Goal: Use online tool/utility: Utilize a website feature to perform a specific function

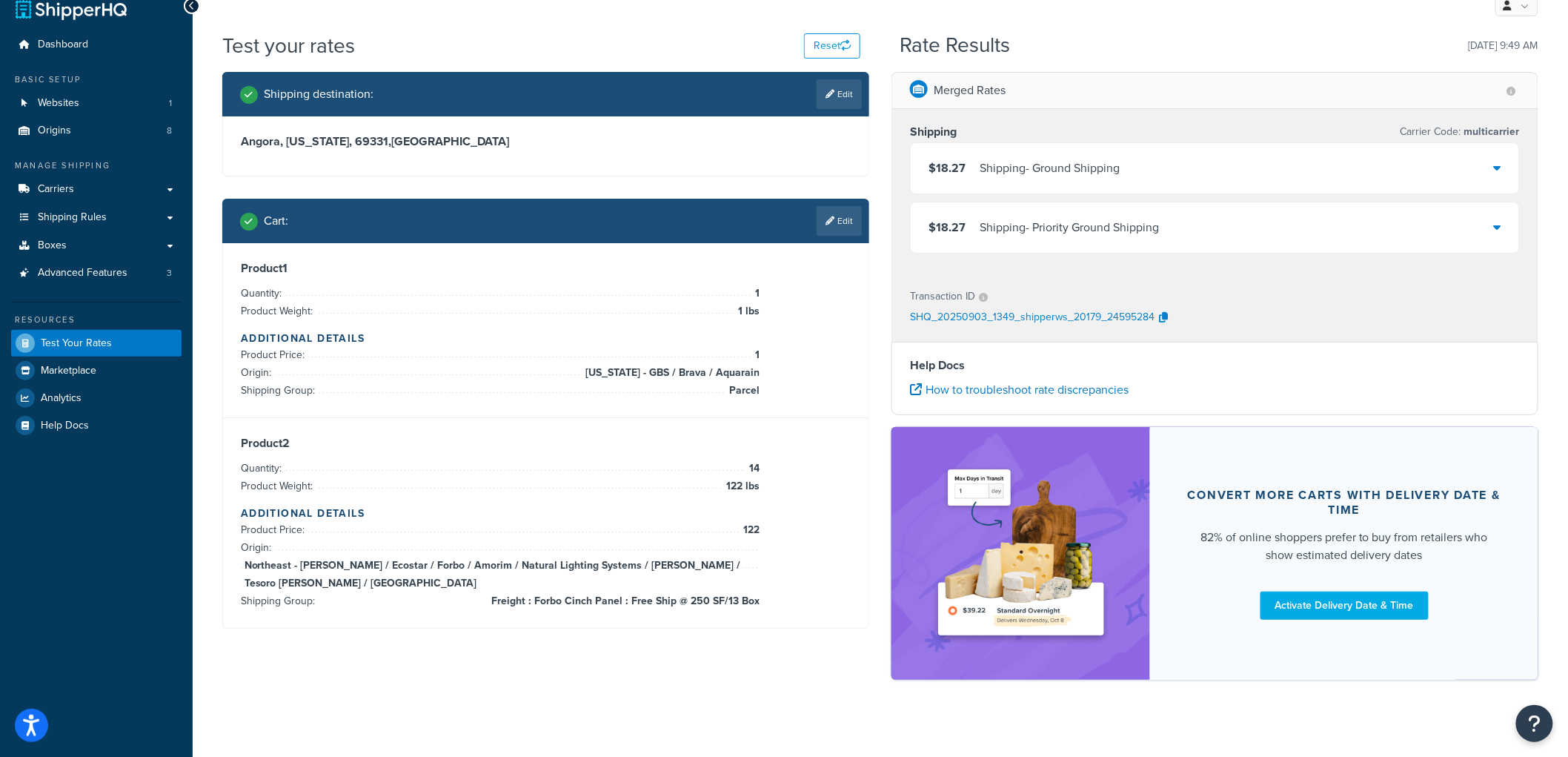
scroll to position [32, 0]
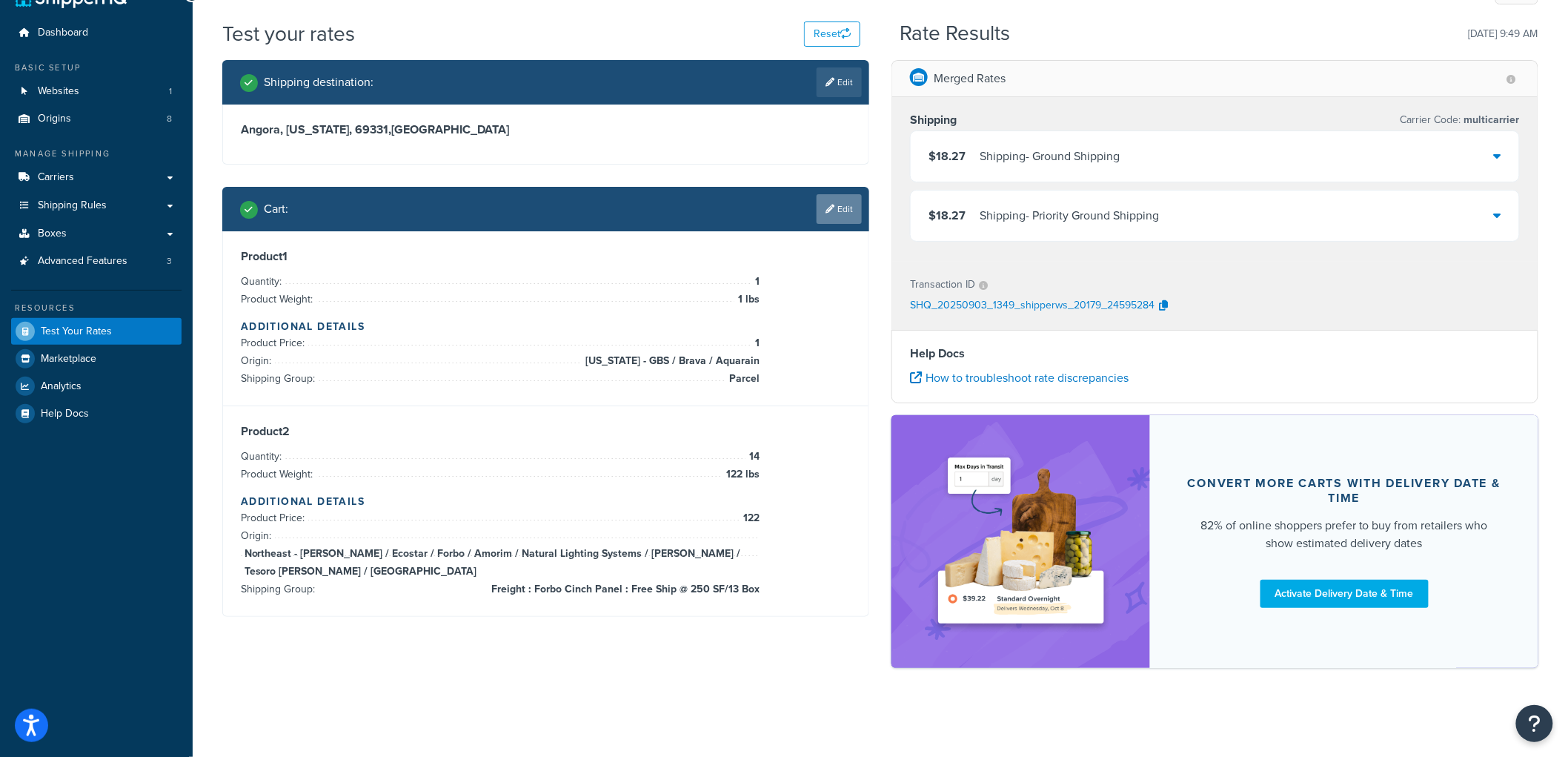
click at [832, 205] on icon at bounding box center [830, 209] width 9 height 9
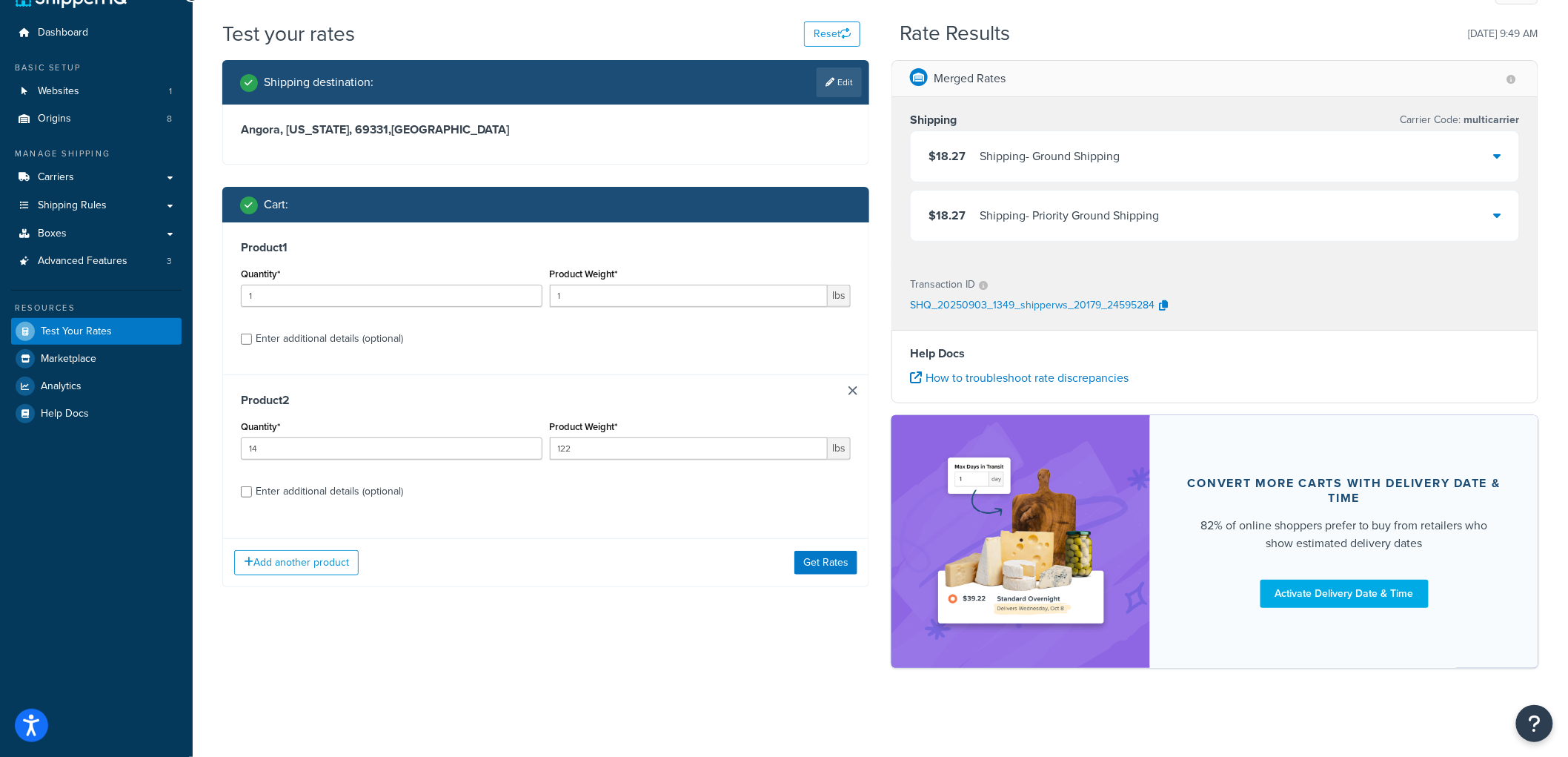
click at [295, 492] on div "Enter additional details (optional)" at bounding box center [329, 491] width 147 height 20
click at [252, 492] on input "Enter additional details (optional)" at bounding box center [246, 492] width 11 height 11
checkbox input "true"
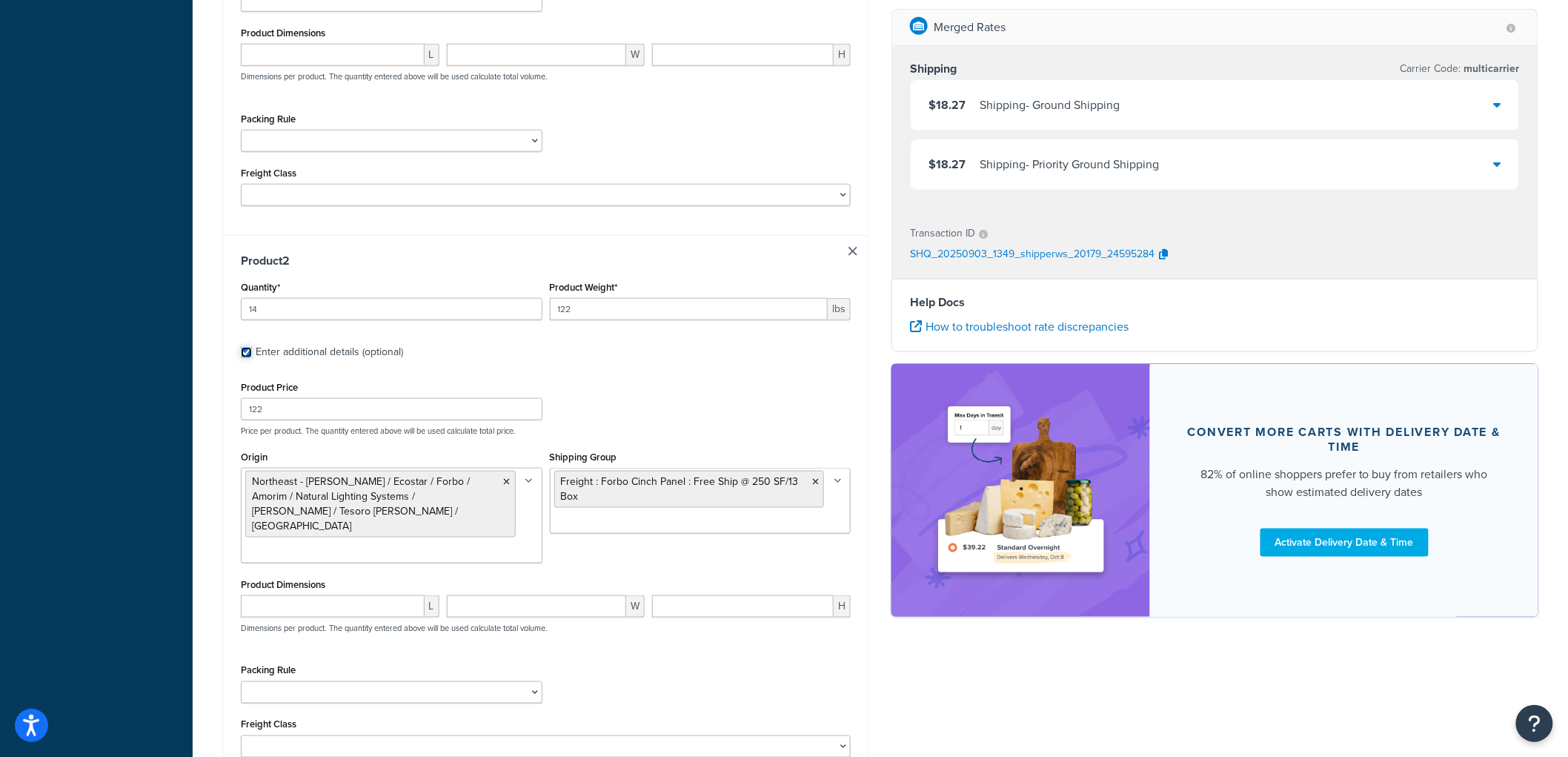
scroll to position [527, 0]
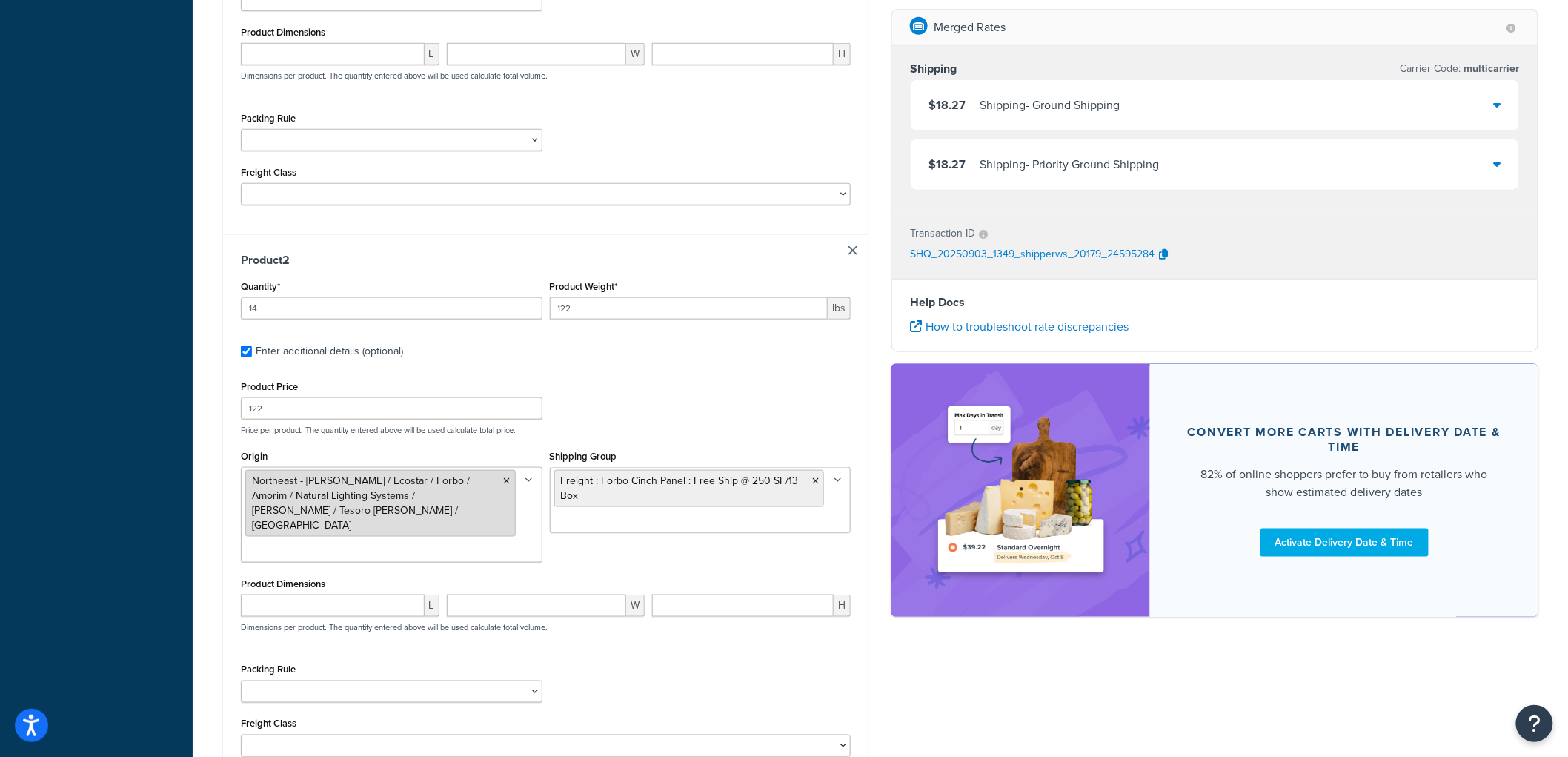
click at [504, 484] on icon at bounding box center [507, 481] width 7 height 9
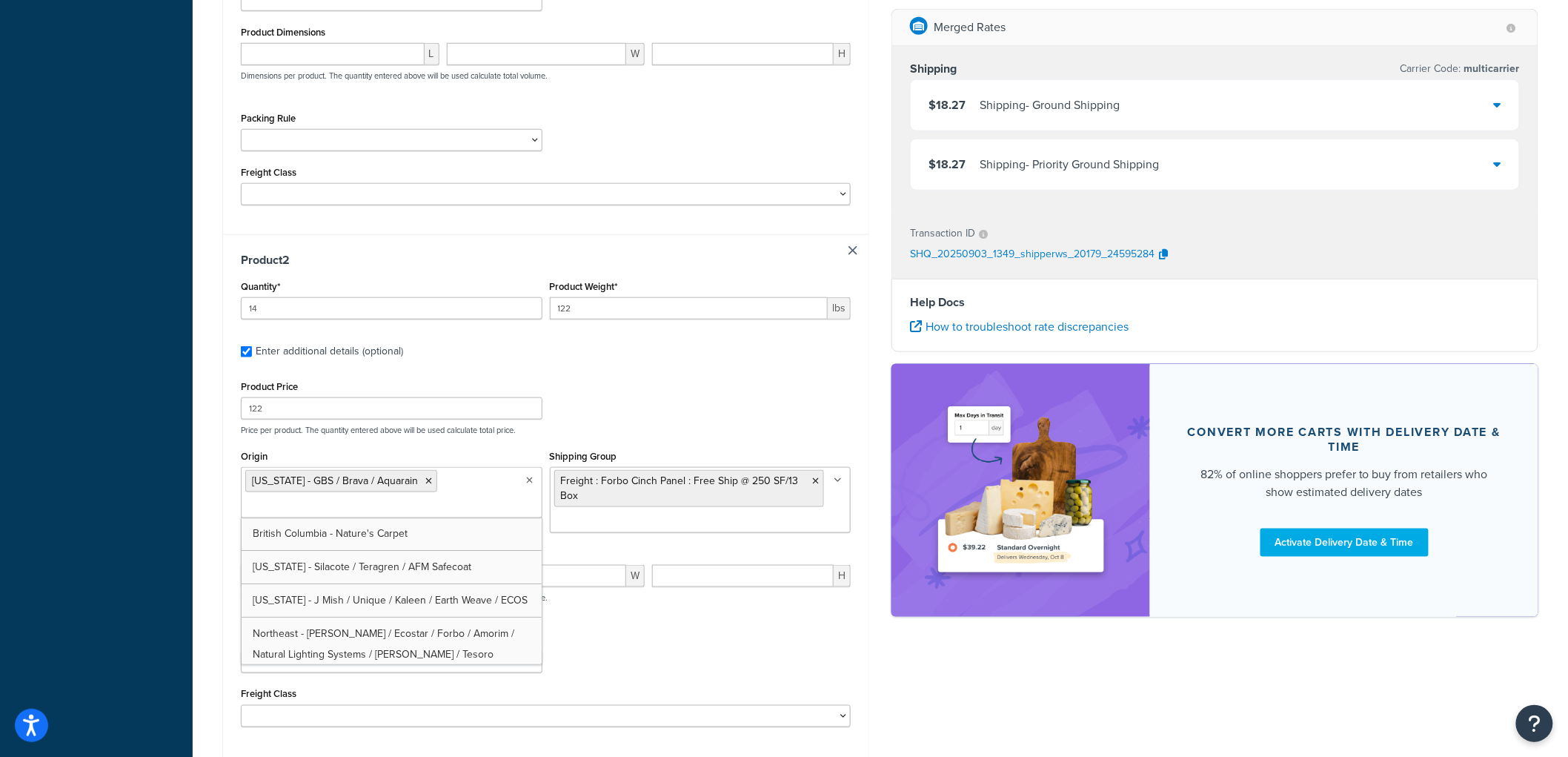
click at [704, 386] on div "Product Price 122 Price per product. The quantity entered above will be used ca…" at bounding box center [545, 406] width 617 height 59
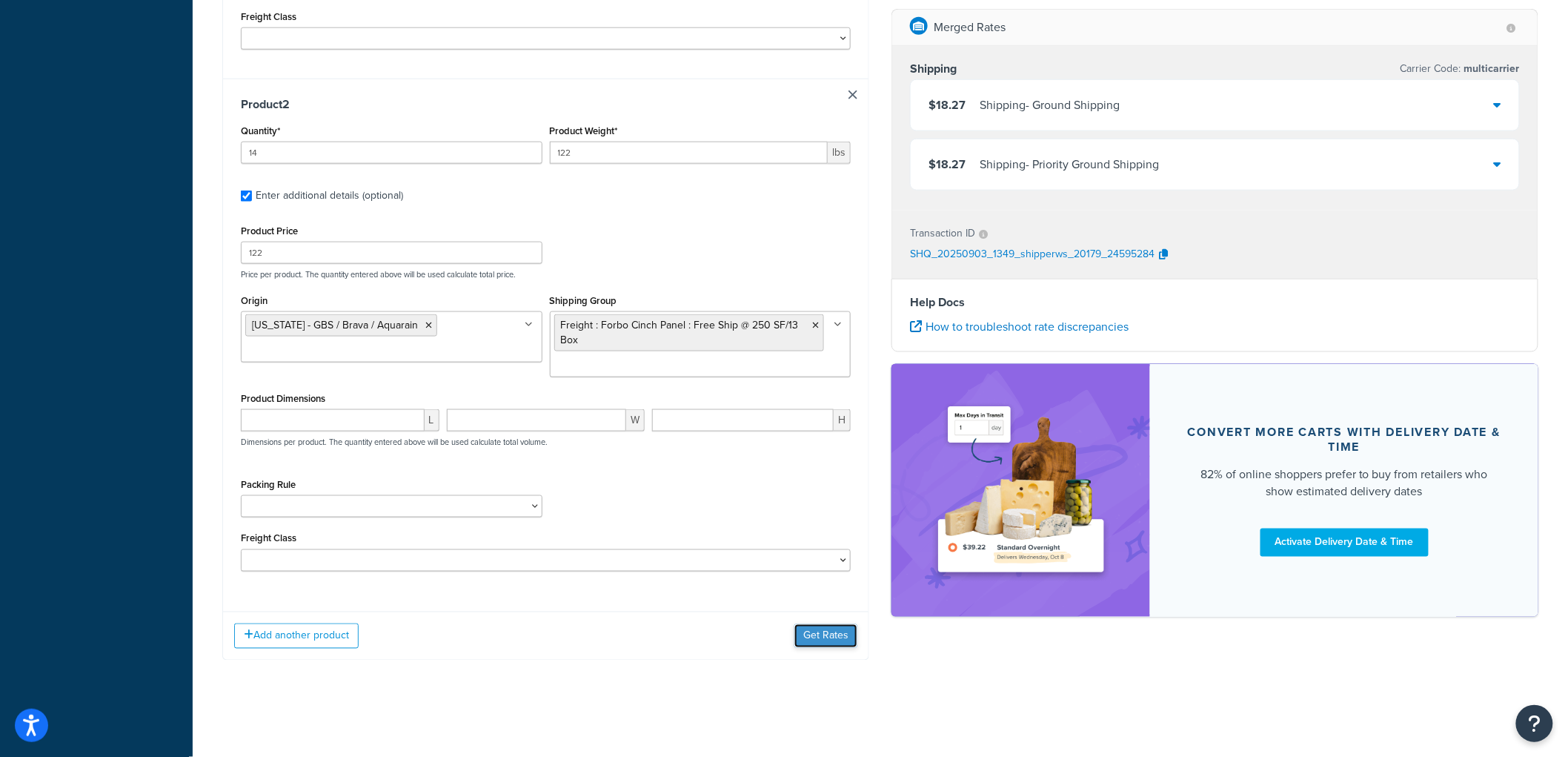
click at [807, 630] on button "Get Rates" at bounding box center [826, 635] width 63 height 23
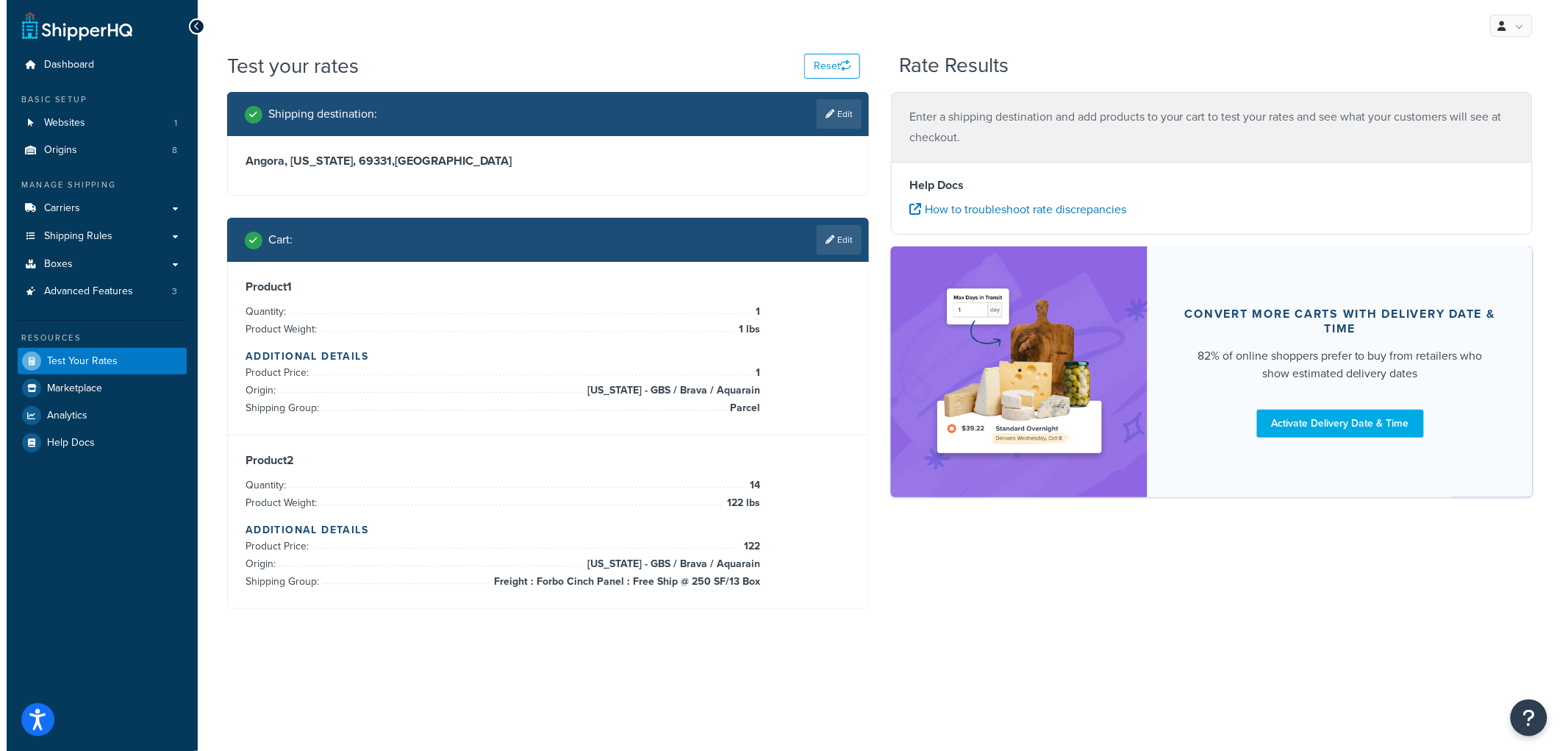
scroll to position [0, 0]
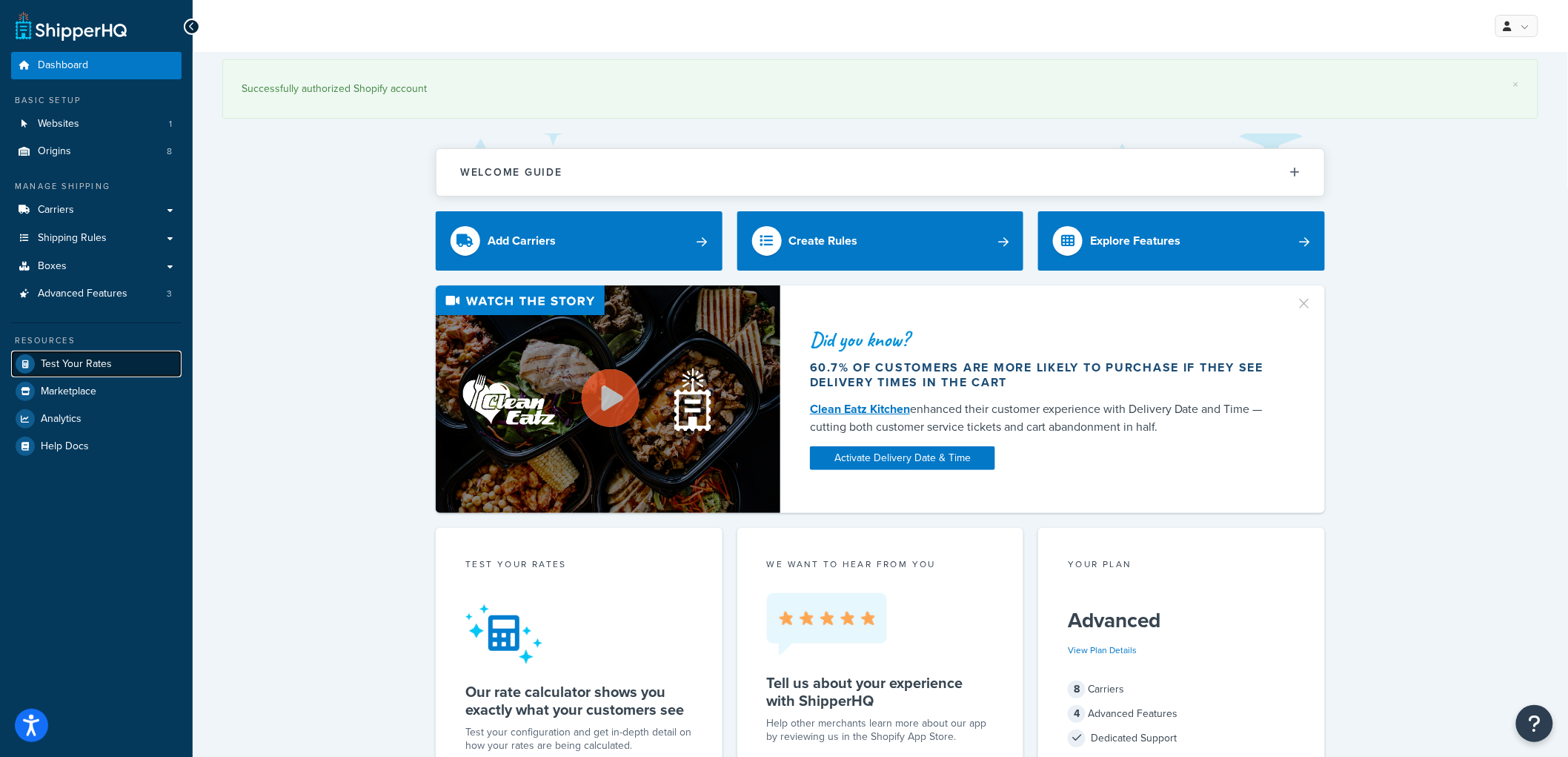
click at [89, 358] on span "Test Your Rates" at bounding box center [76, 364] width 71 height 13
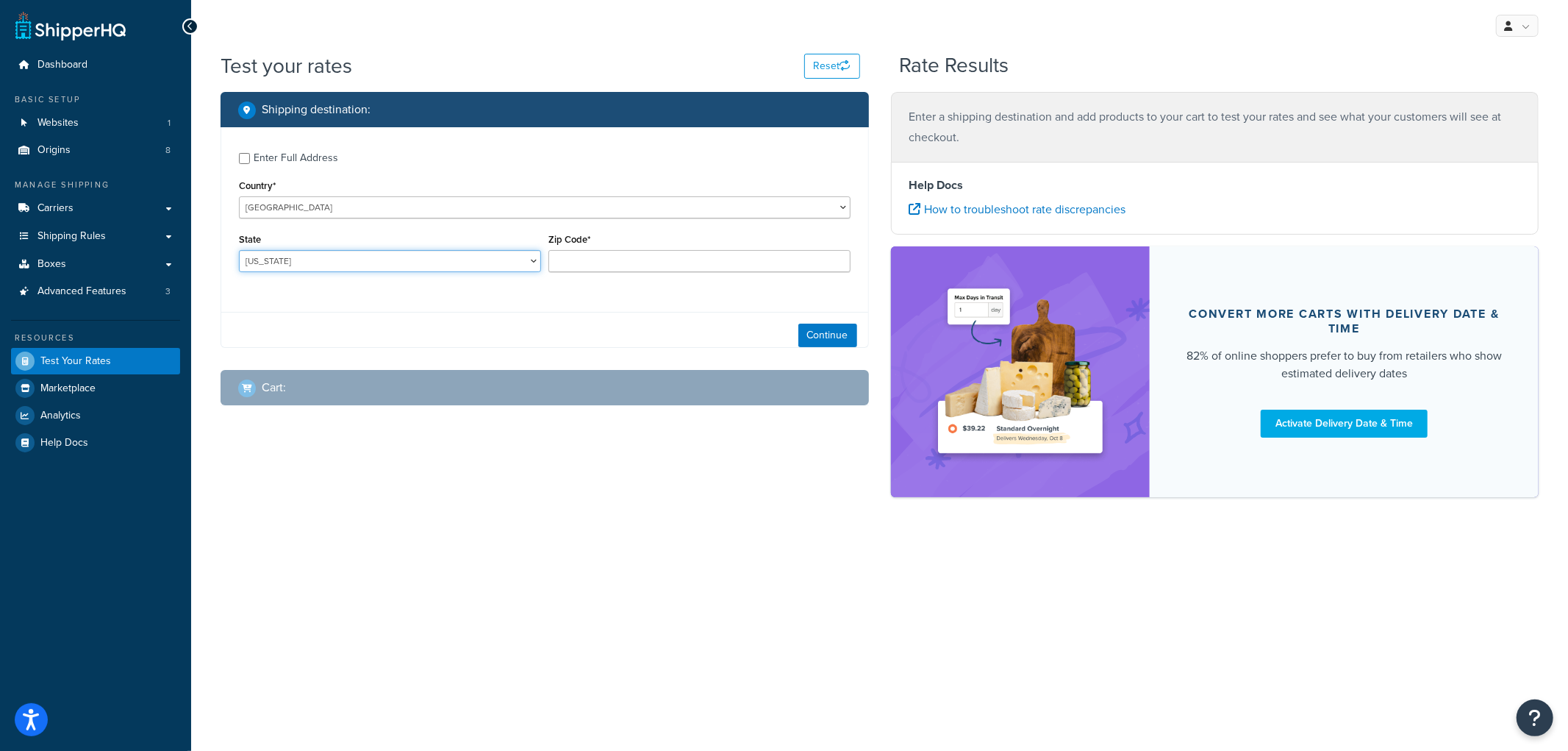
click at [393, 256] on select "Alabama Alaska American Samoa Arizona Arkansas Armed Forces Americas Armed Forc…" at bounding box center [390, 261] width 302 height 22
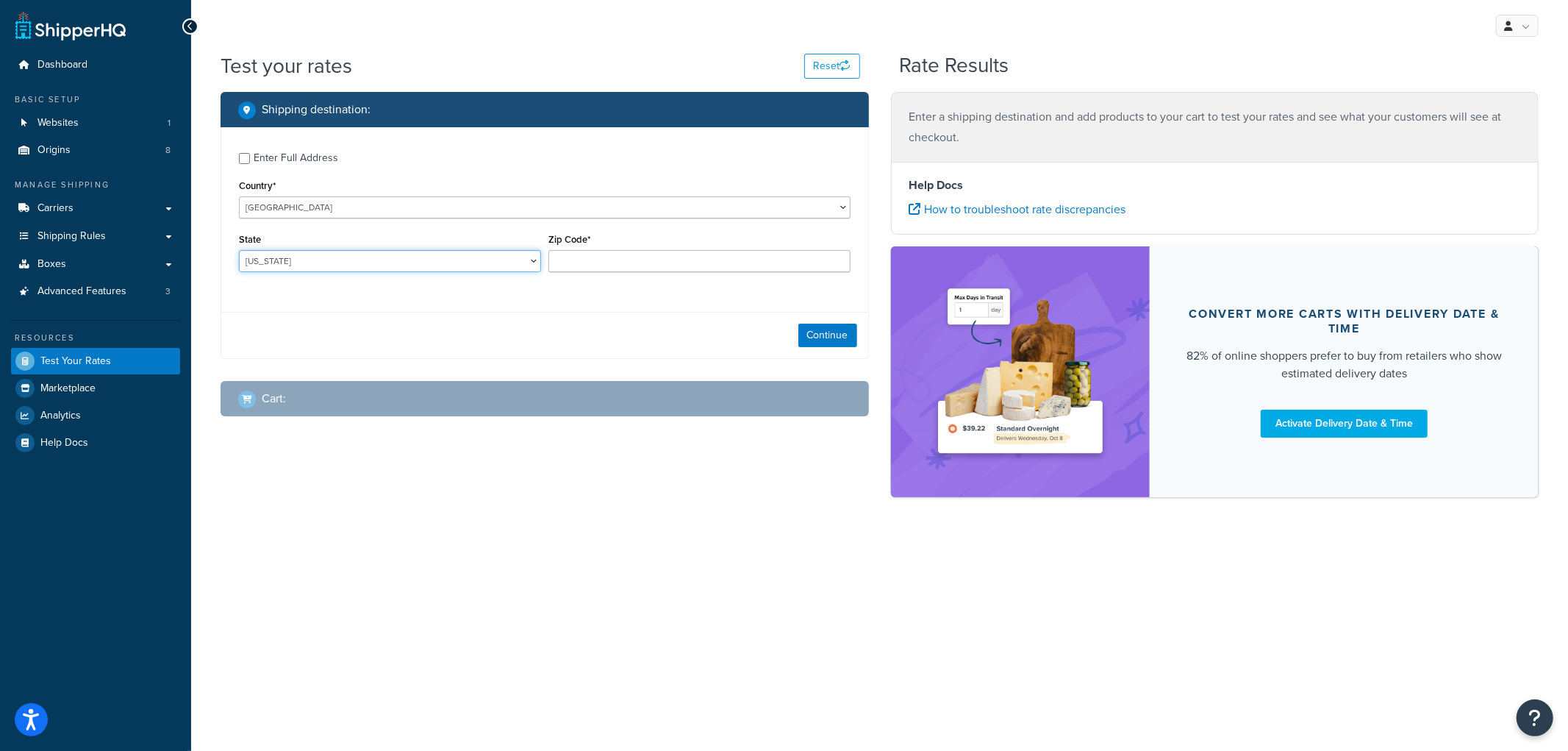
select select "NE"
click at [239, 251] on select "Alabama Alaska American Samoa Arizona Arkansas Armed Forces Americas Armed Forc…" at bounding box center [390, 261] width 302 height 22
click at [567, 265] on input "Zip Code*" at bounding box center [699, 261] width 302 height 22
type input "69331"
click at [282, 157] on div "Enter Full Address" at bounding box center [296, 157] width 85 height 20
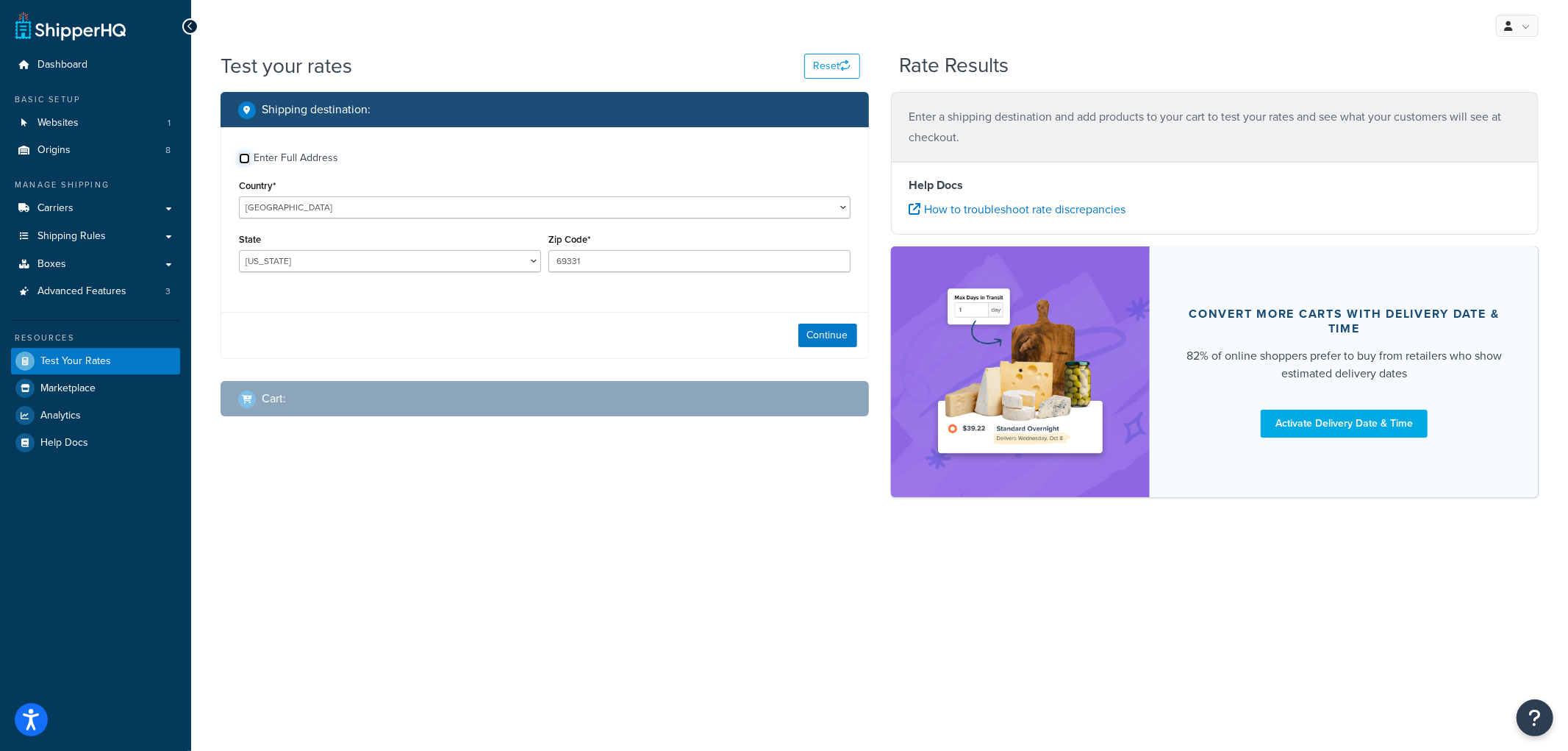
click at [250, 157] on input "Enter Full Address" at bounding box center [244, 158] width 11 height 11
checkbox input "true"
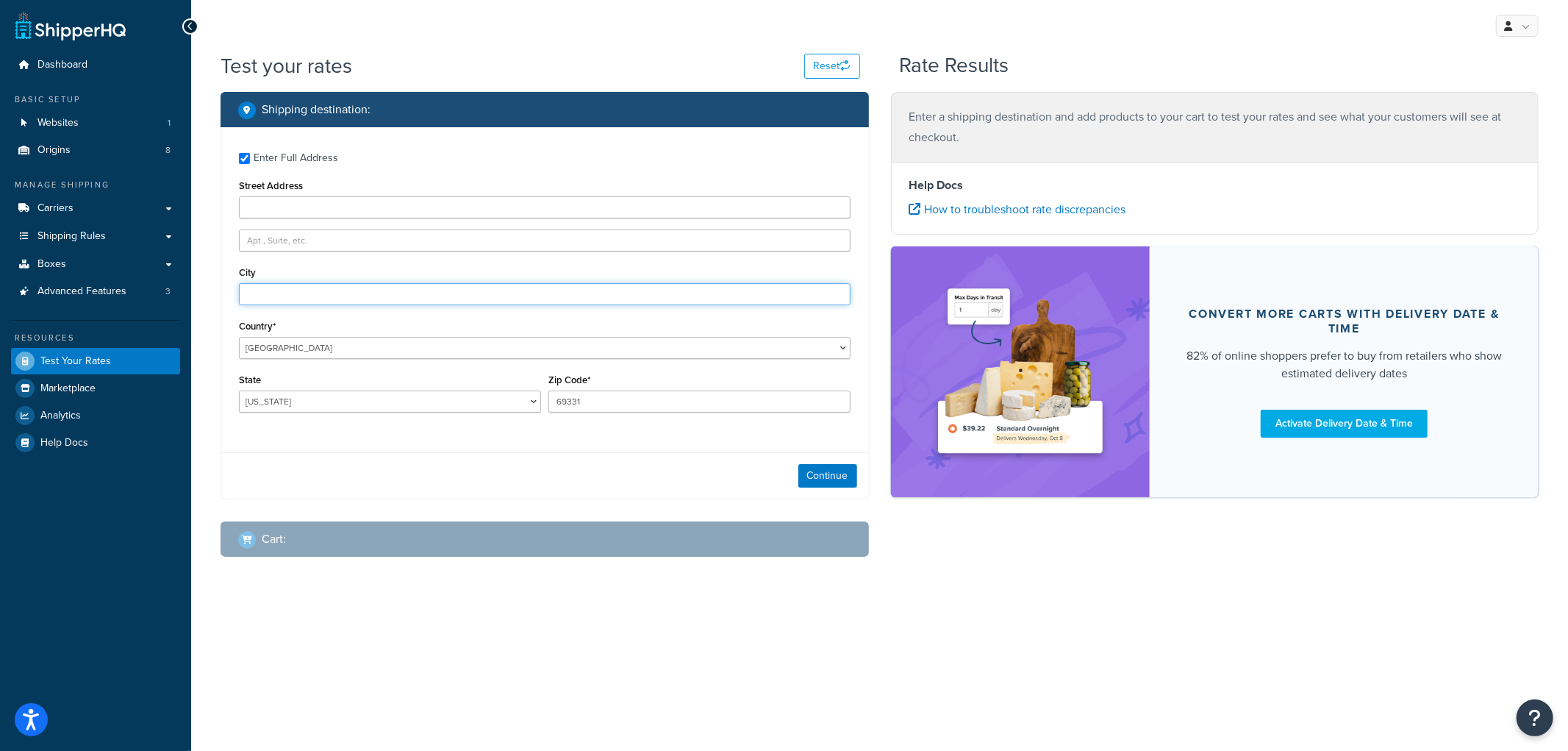
click at [264, 298] on input "City" at bounding box center [545, 294] width 611 height 22
type input "Angora"
click at [811, 480] on button "Continue" at bounding box center [828, 475] width 58 height 23
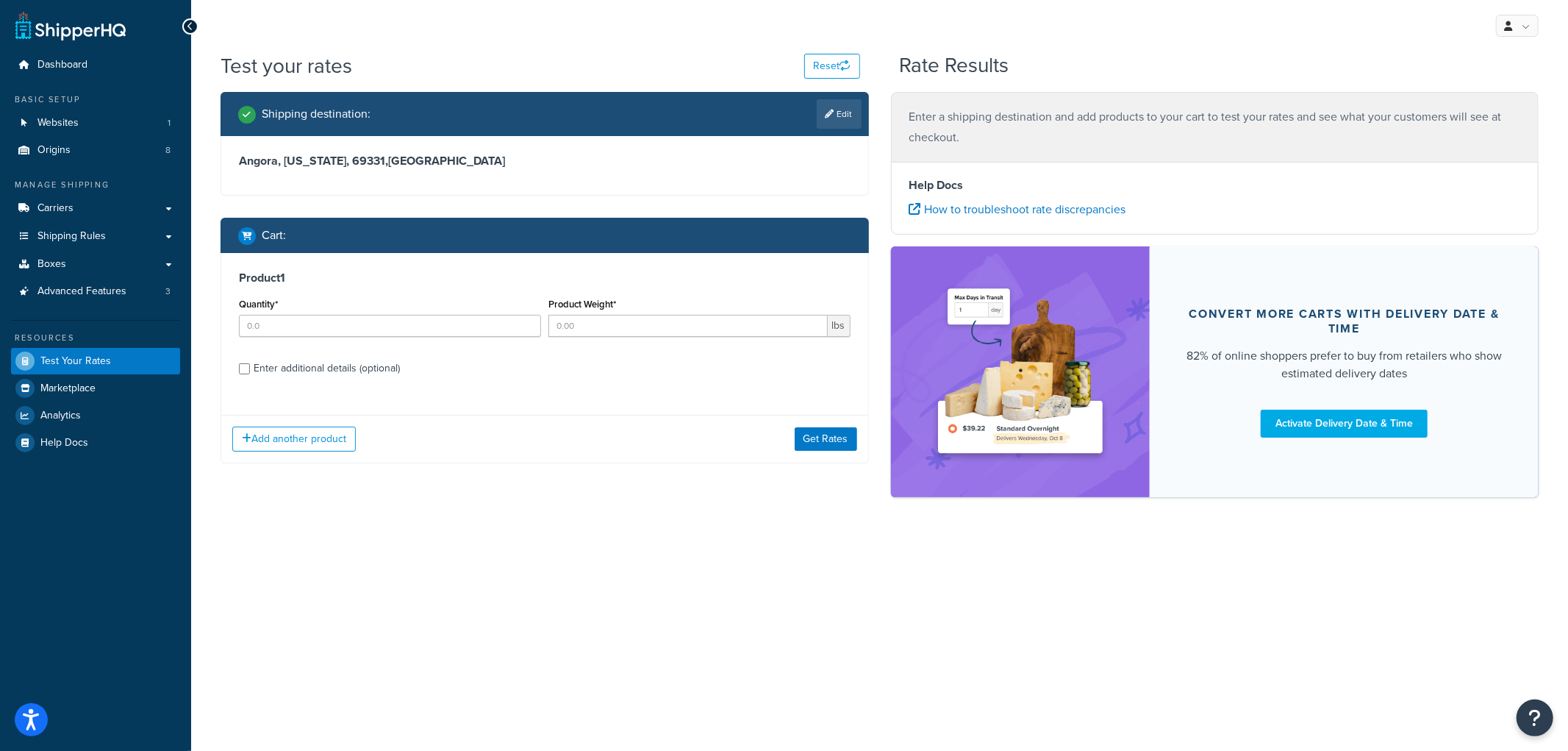
click at [312, 365] on div "Enter additional details (optional)" at bounding box center [327, 368] width 146 height 20
click at [250, 365] on input "Enter additional details (optional)" at bounding box center [244, 369] width 11 height 11
checkbox input "true"
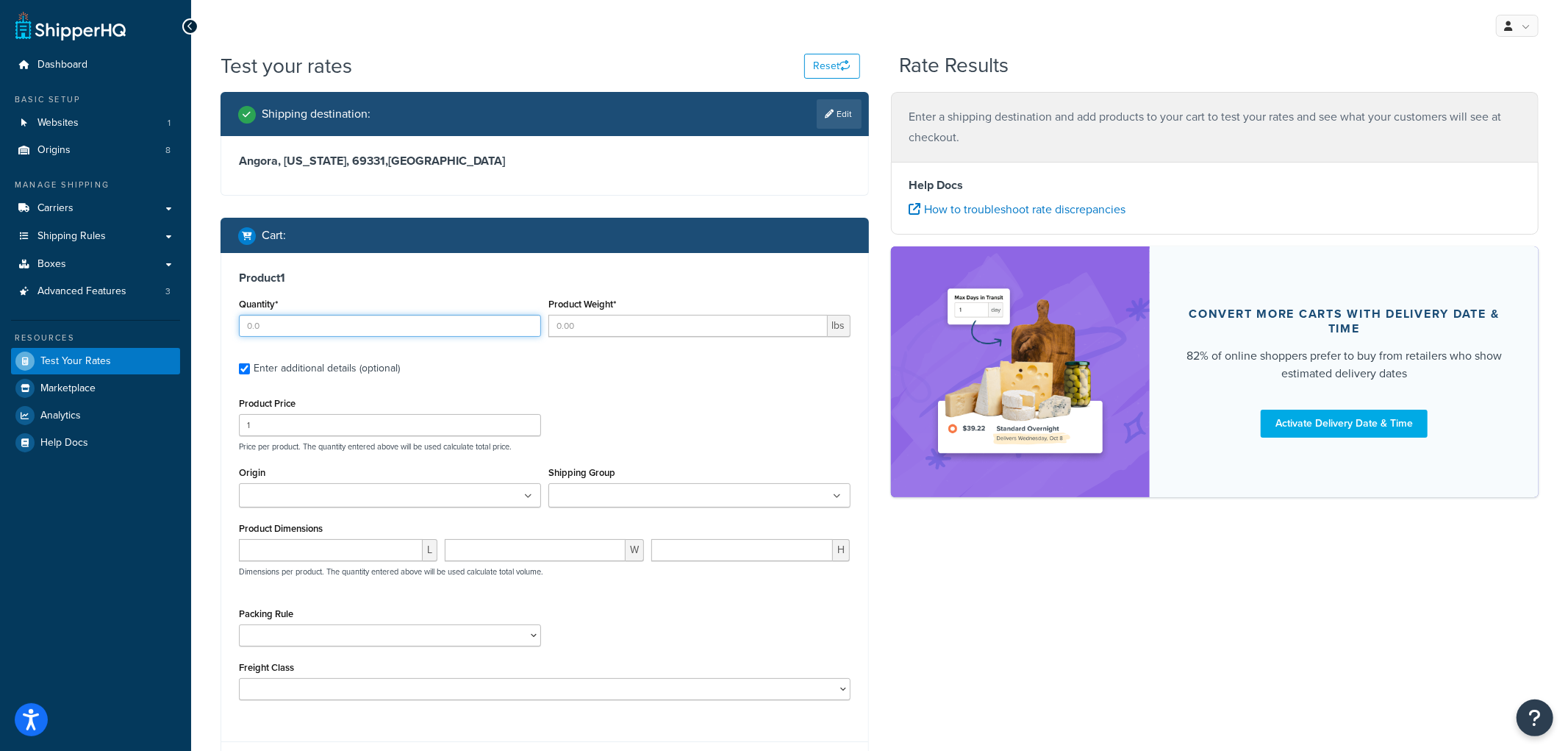
click at [322, 329] on input "Quantity*" at bounding box center [390, 325] width 302 height 22
type input "1"
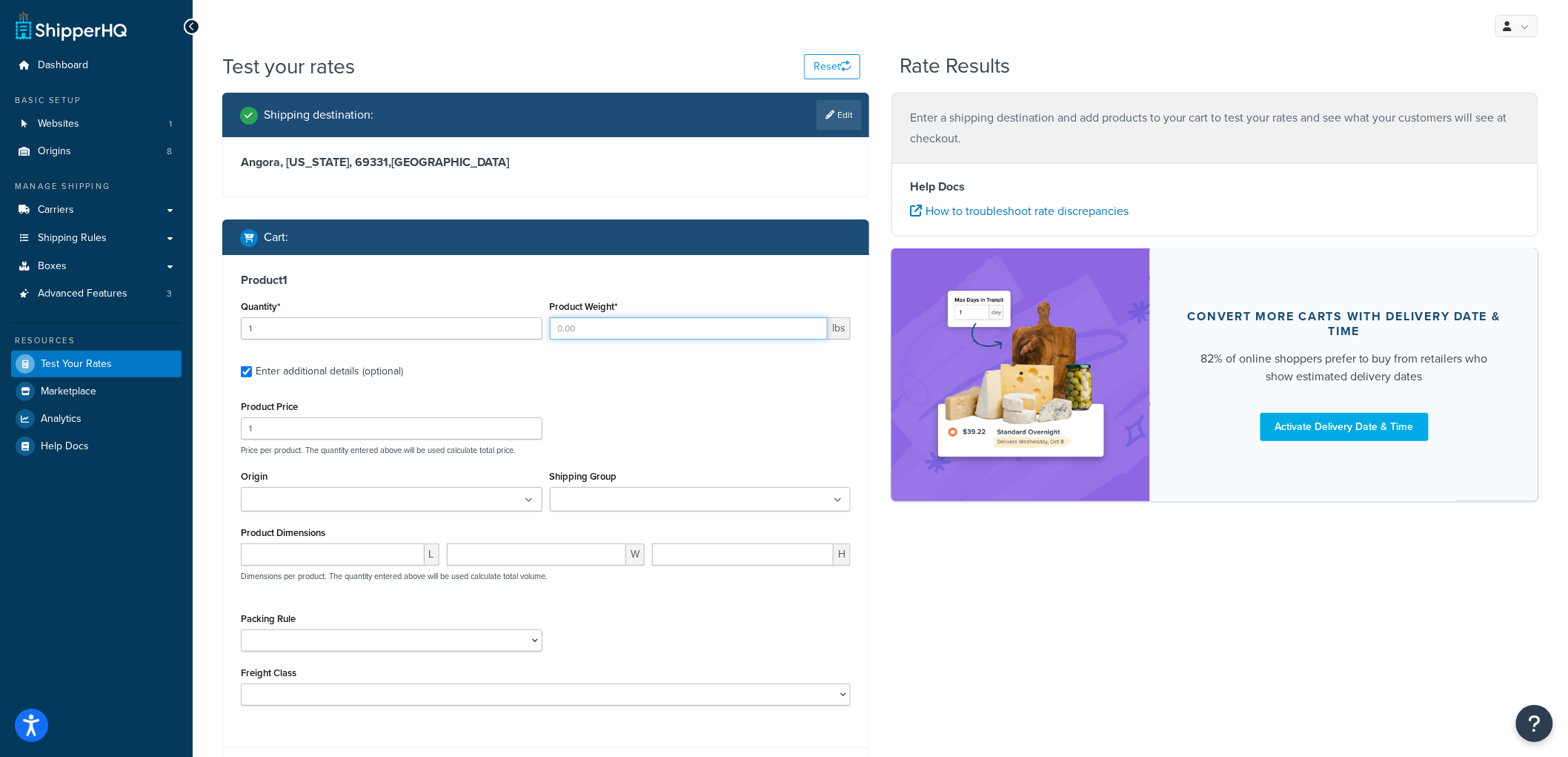
click at [627, 326] on input "Product Weight*" at bounding box center [689, 328] width 279 height 22
type input "10"
click at [363, 434] on input "1" at bounding box center [391, 428] width 301 height 22
type input "100"
click at [400, 500] on ul at bounding box center [391, 499] width 301 height 24
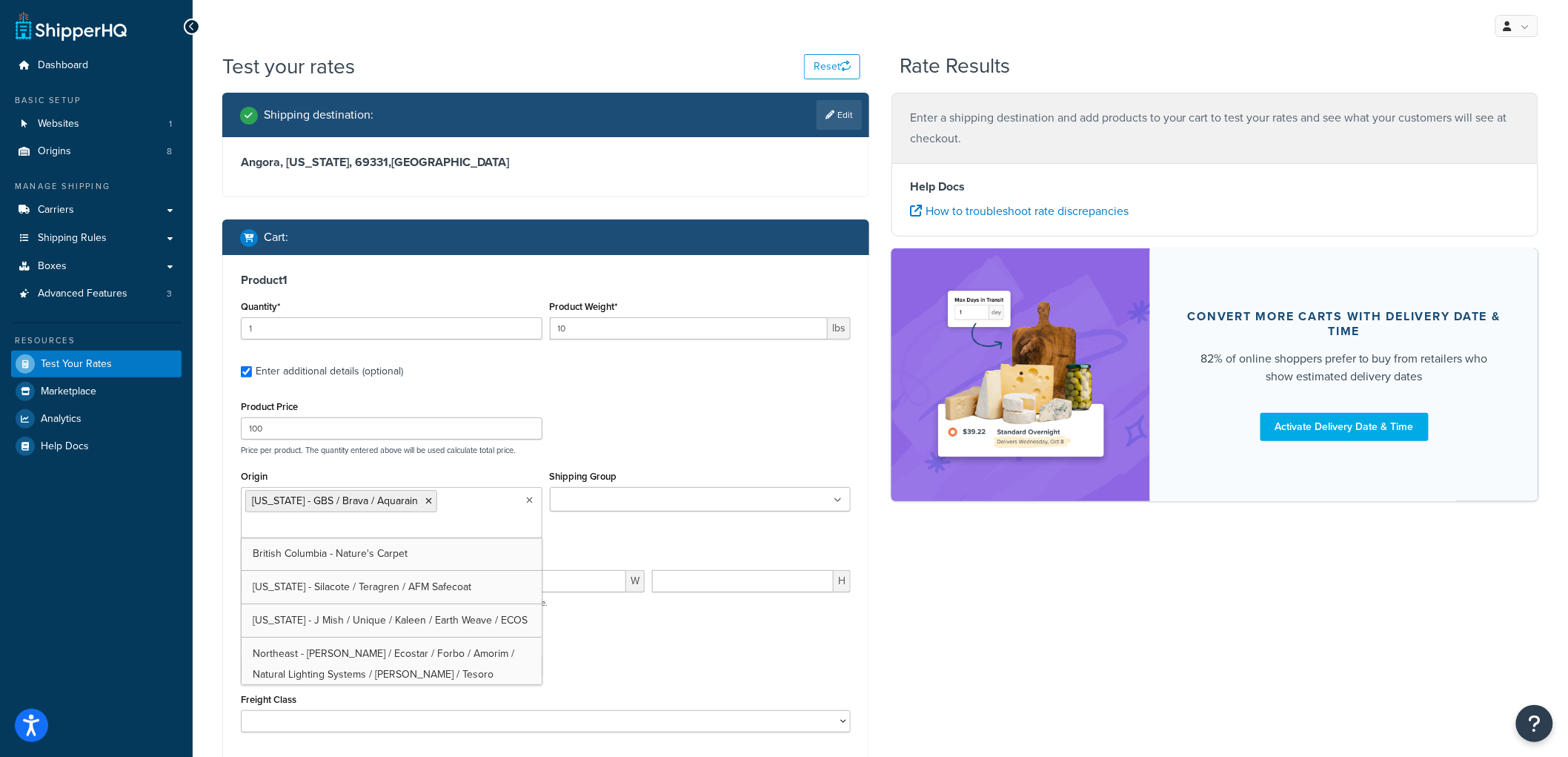
click at [611, 499] on input "Shipping Group" at bounding box center [620, 501] width 131 height 17
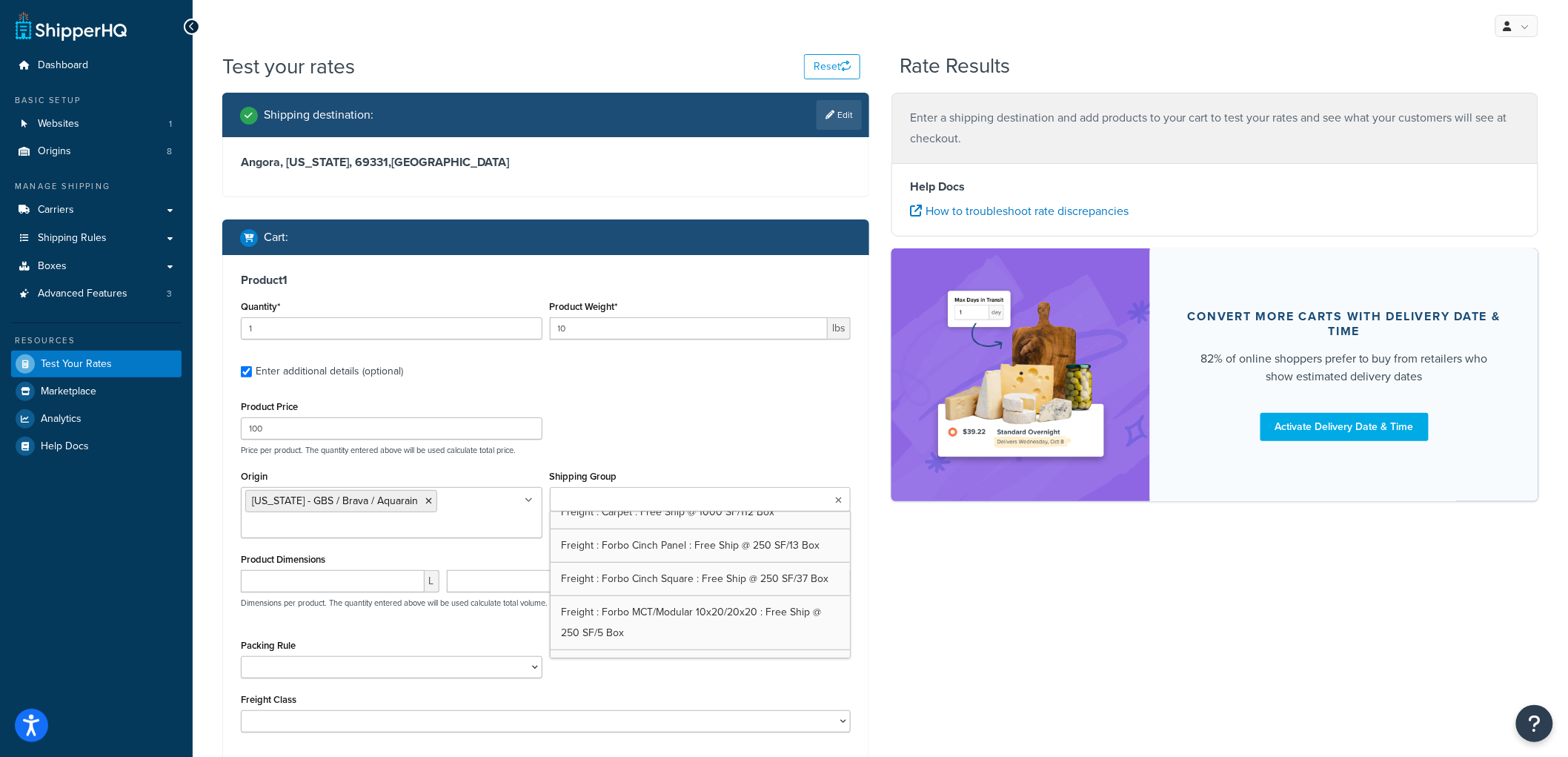
scroll to position [576, 0]
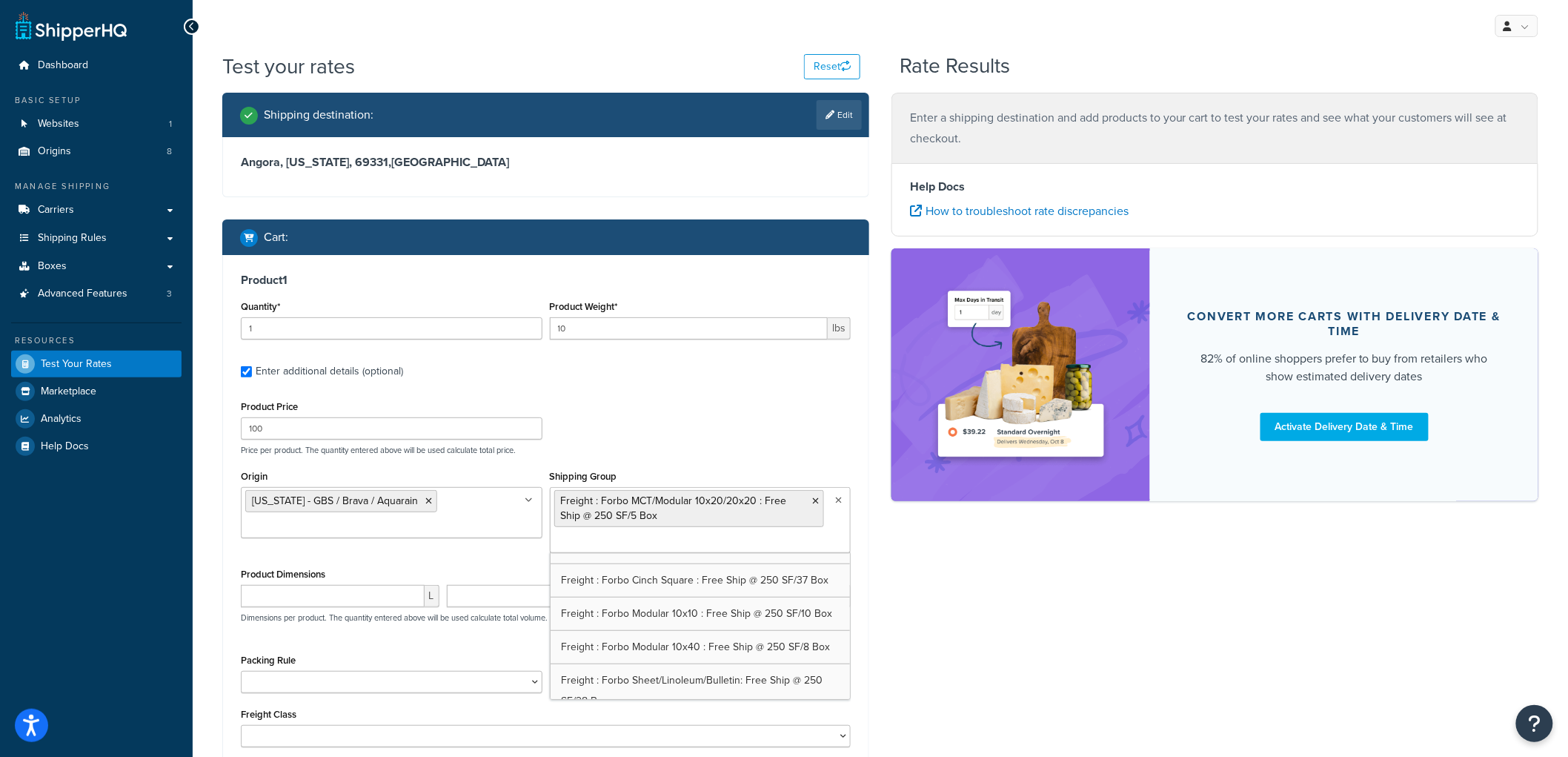
click at [715, 442] on div "Product Price 100 Price per product. The quantity entered above will be used ca…" at bounding box center [545, 426] width 617 height 59
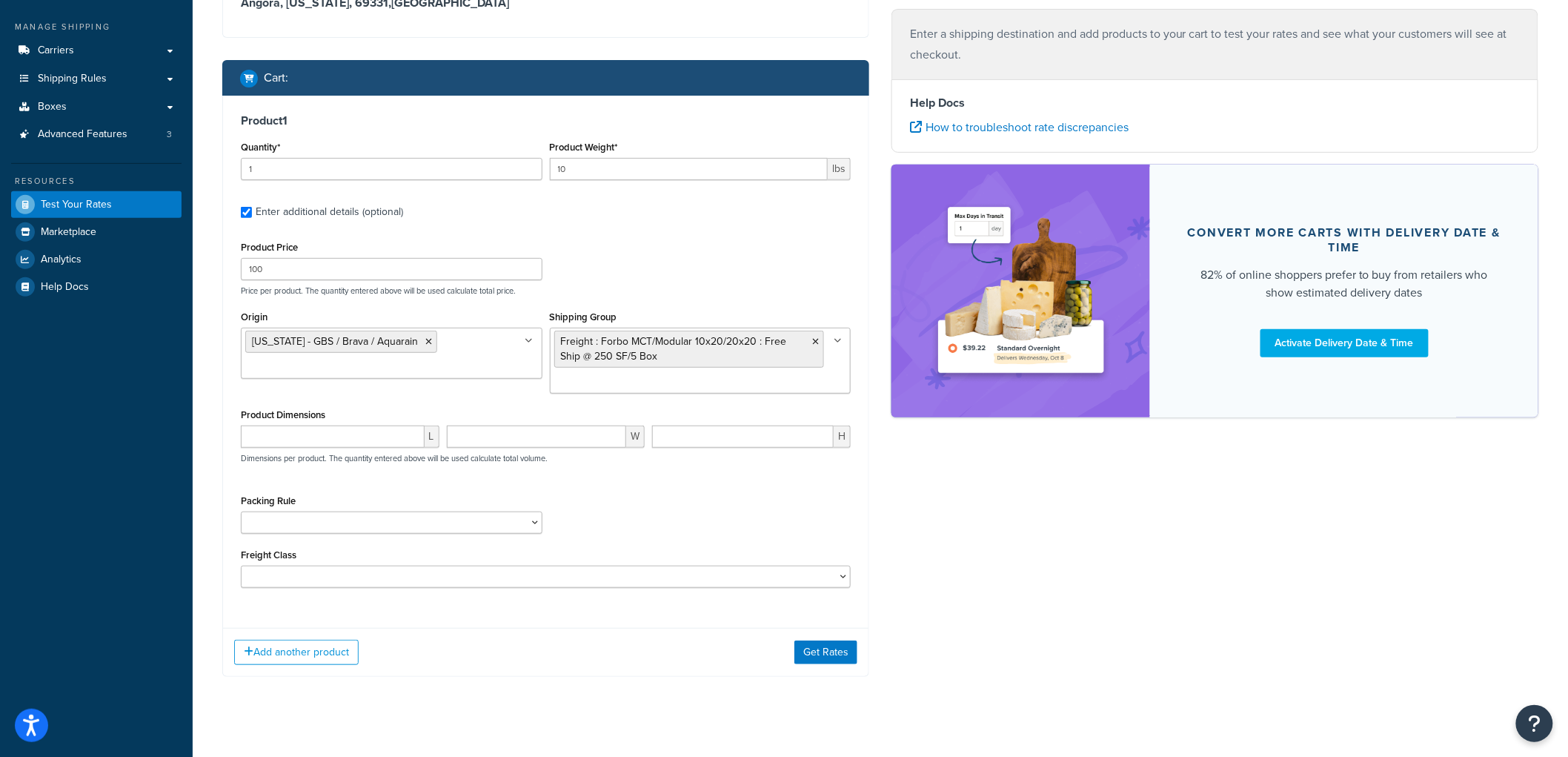
scroll to position [166, 0]
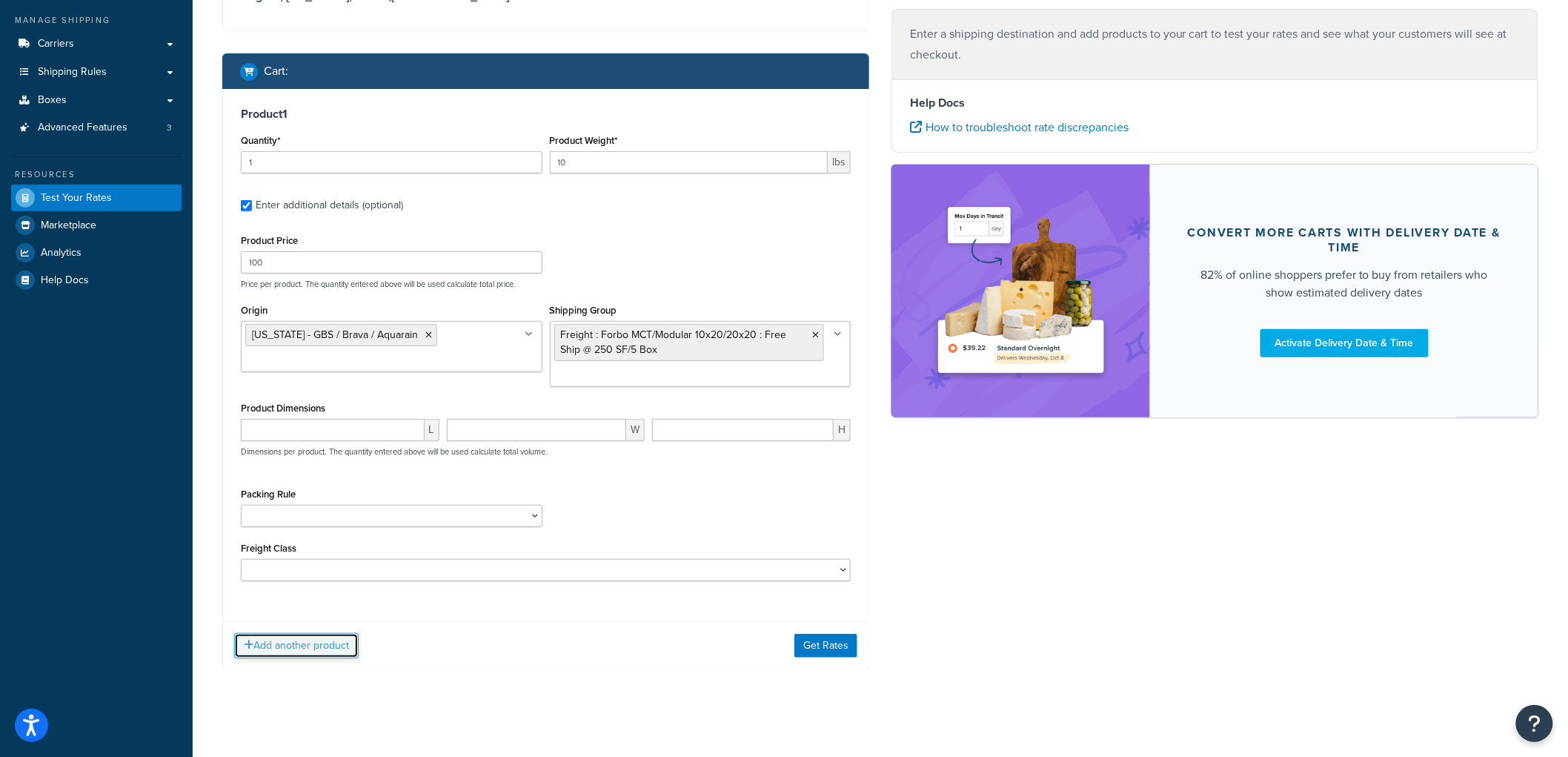
click at [295, 652] on button "Add another product" at bounding box center [296, 645] width 125 height 25
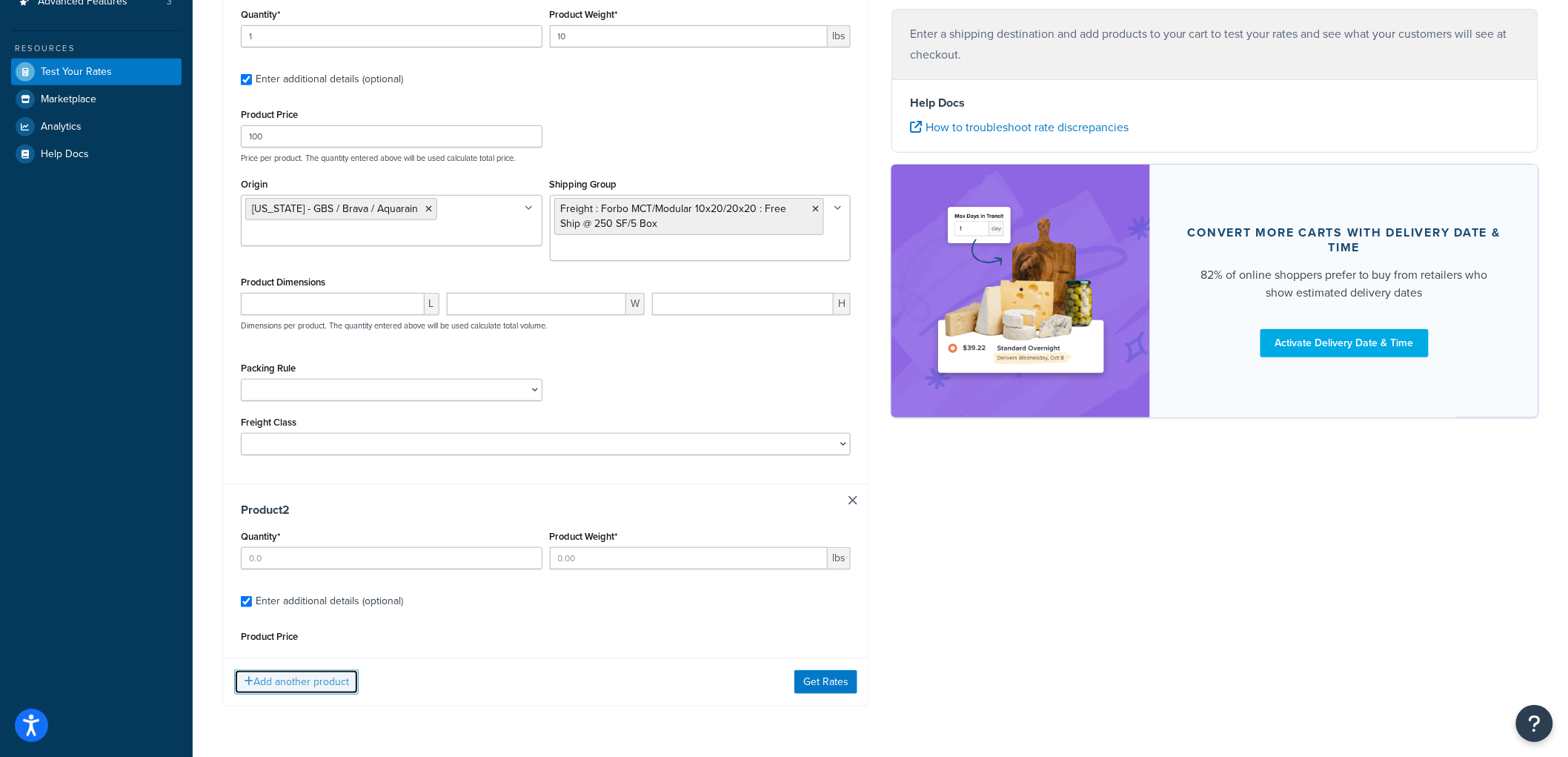
scroll to position [293, 0]
click at [393, 559] on input "Quantity*" at bounding box center [391, 557] width 301 height 22
type input "1"
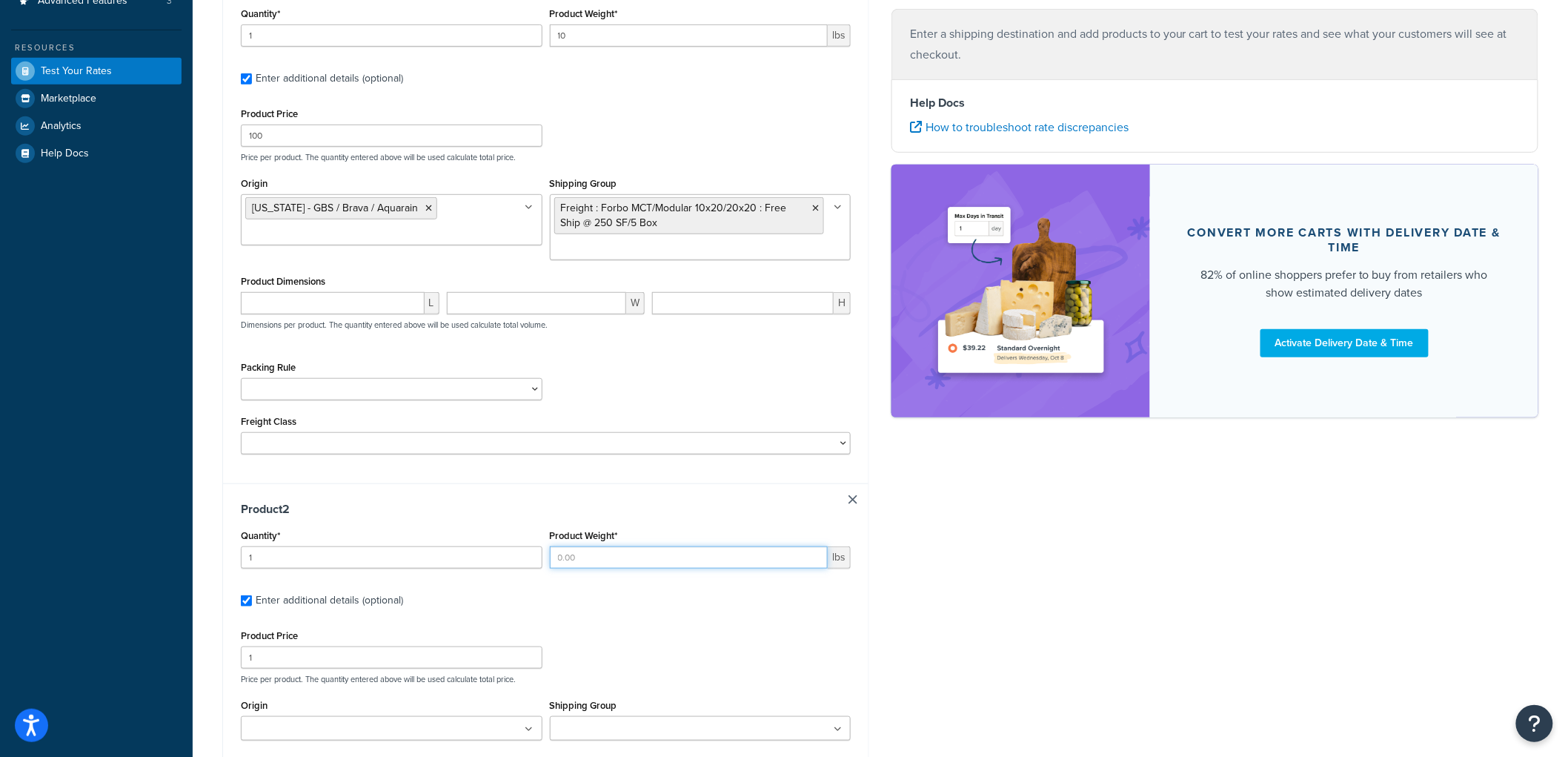
click at [566, 559] on input "Product Weight*" at bounding box center [689, 557] width 279 height 22
type input "10"
click at [426, 663] on input "1" at bounding box center [391, 657] width 301 height 22
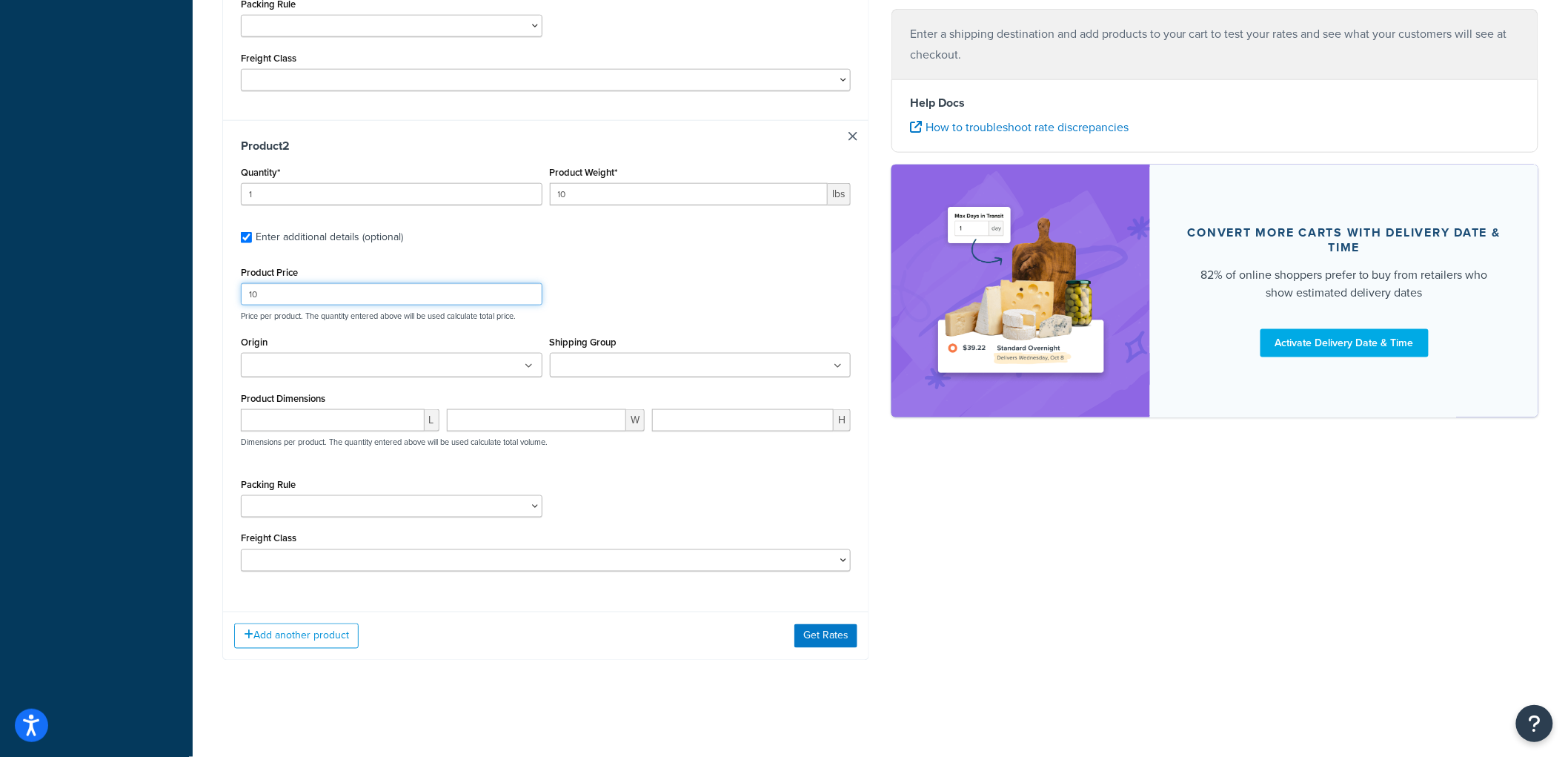
scroll to position [660, 0]
type input "10"
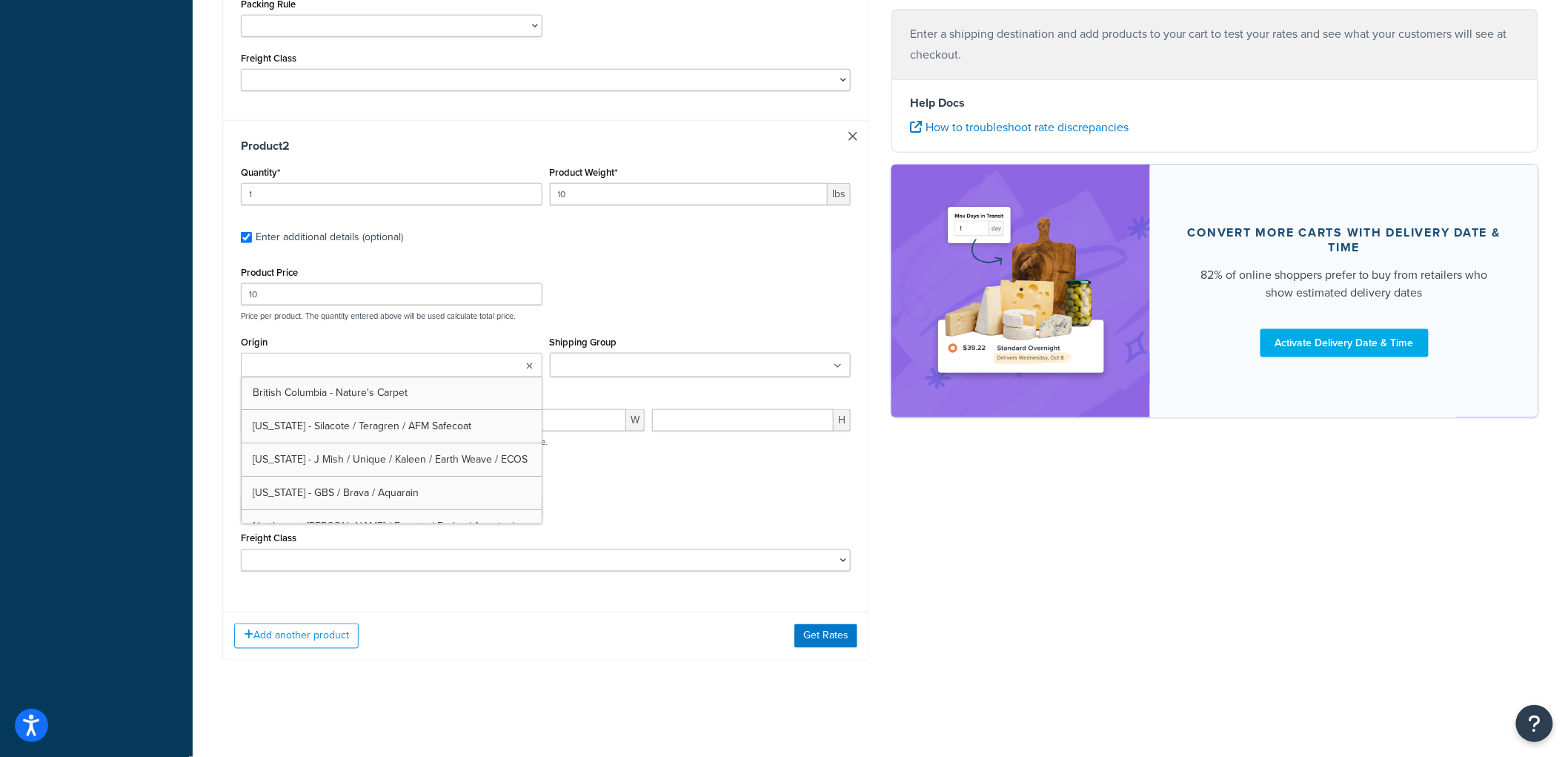
click at [508, 365] on ul at bounding box center [391, 365] width 301 height 24
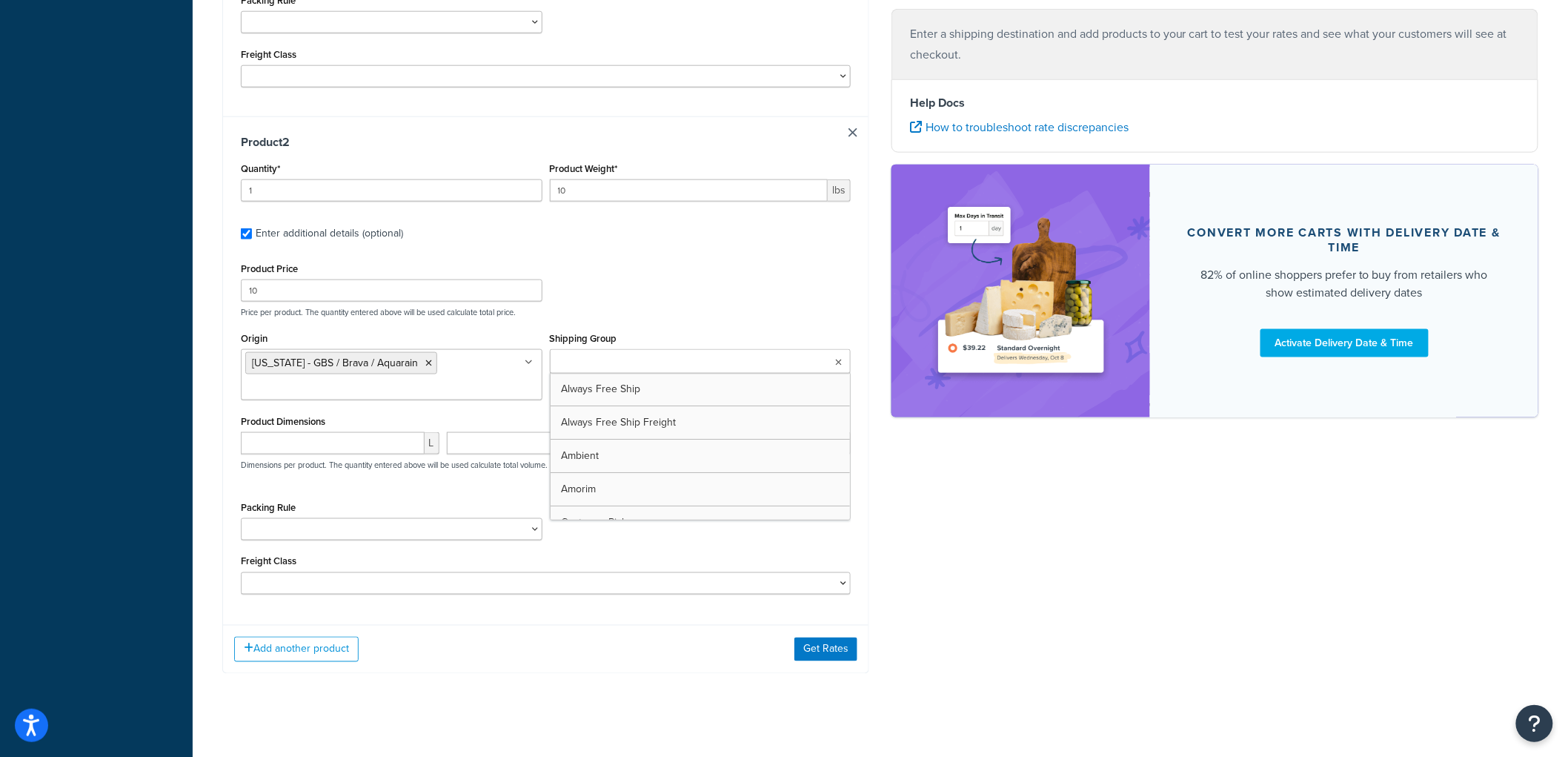
click at [606, 369] on input "Shipping Group" at bounding box center [620, 363] width 131 height 17
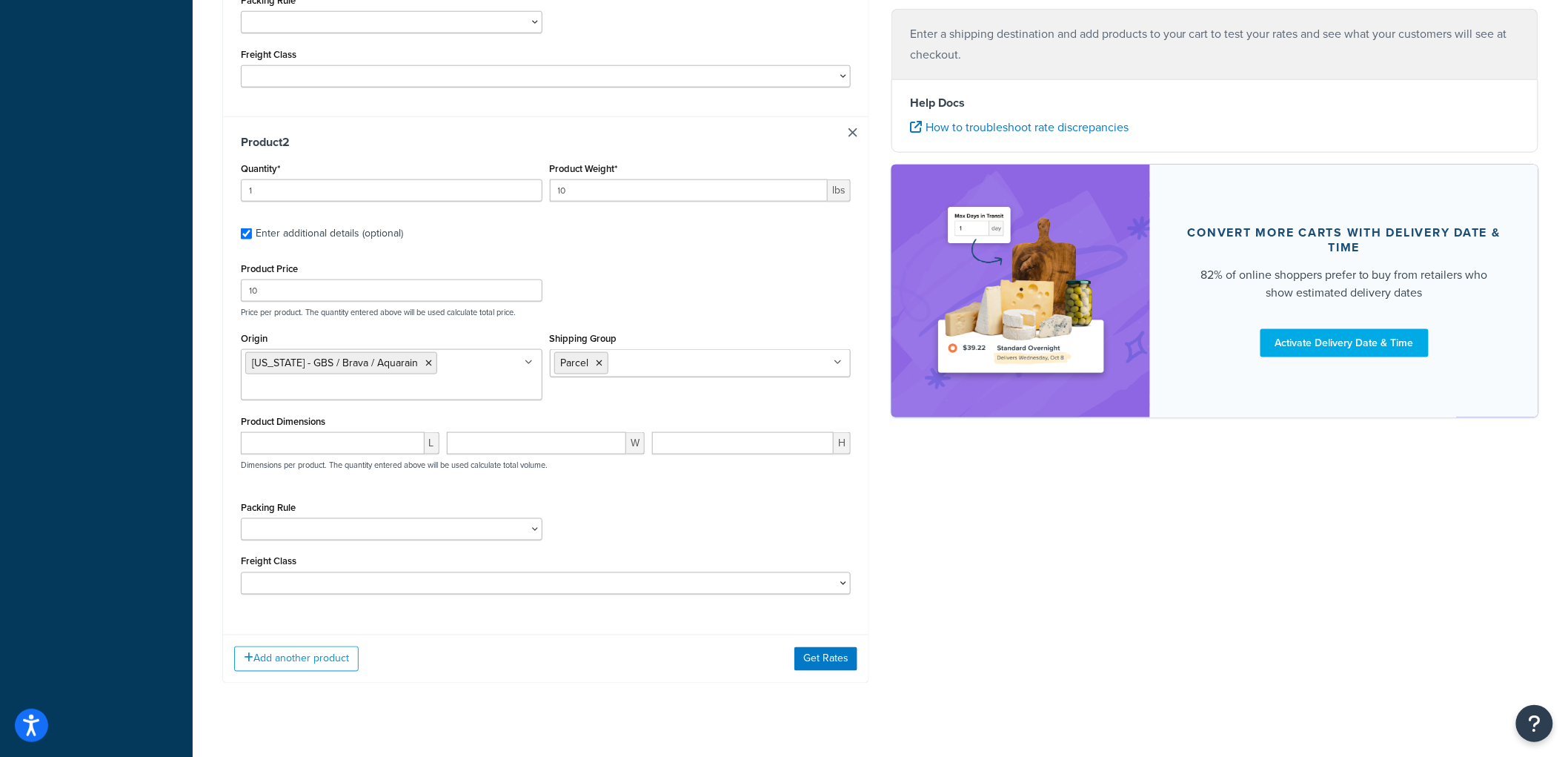
click at [936, 488] on div "Shipping destination : Edit Angora, Nebraska, 69331 , United States Cart : Prod…" at bounding box center [881, 69] width 1338 height 1273
click at [835, 675] on div "Add another product Get Rates" at bounding box center [545, 659] width 646 height 48
click at [834, 669] on button "Get Rates" at bounding box center [826, 659] width 63 height 23
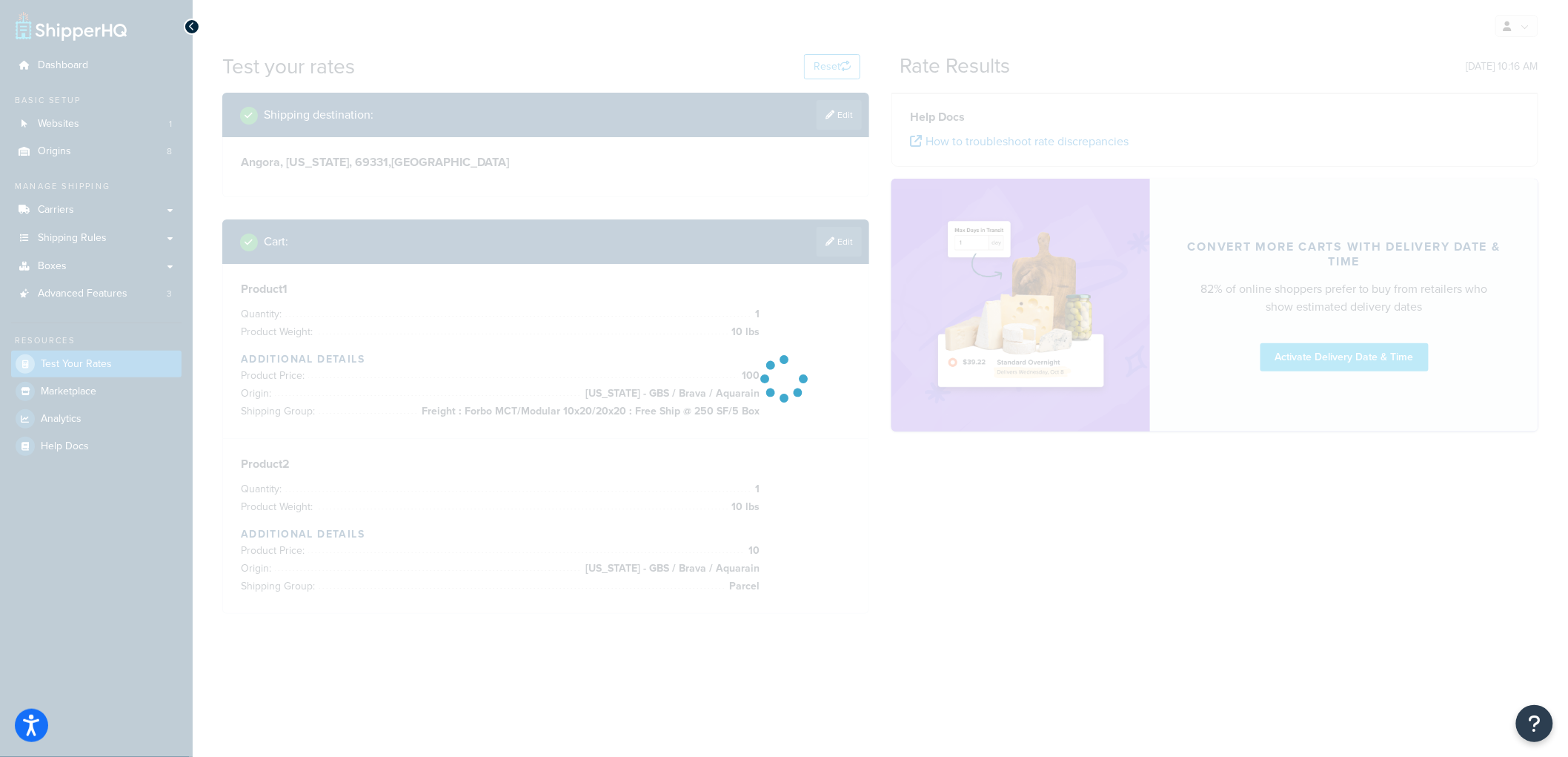
scroll to position [0, 0]
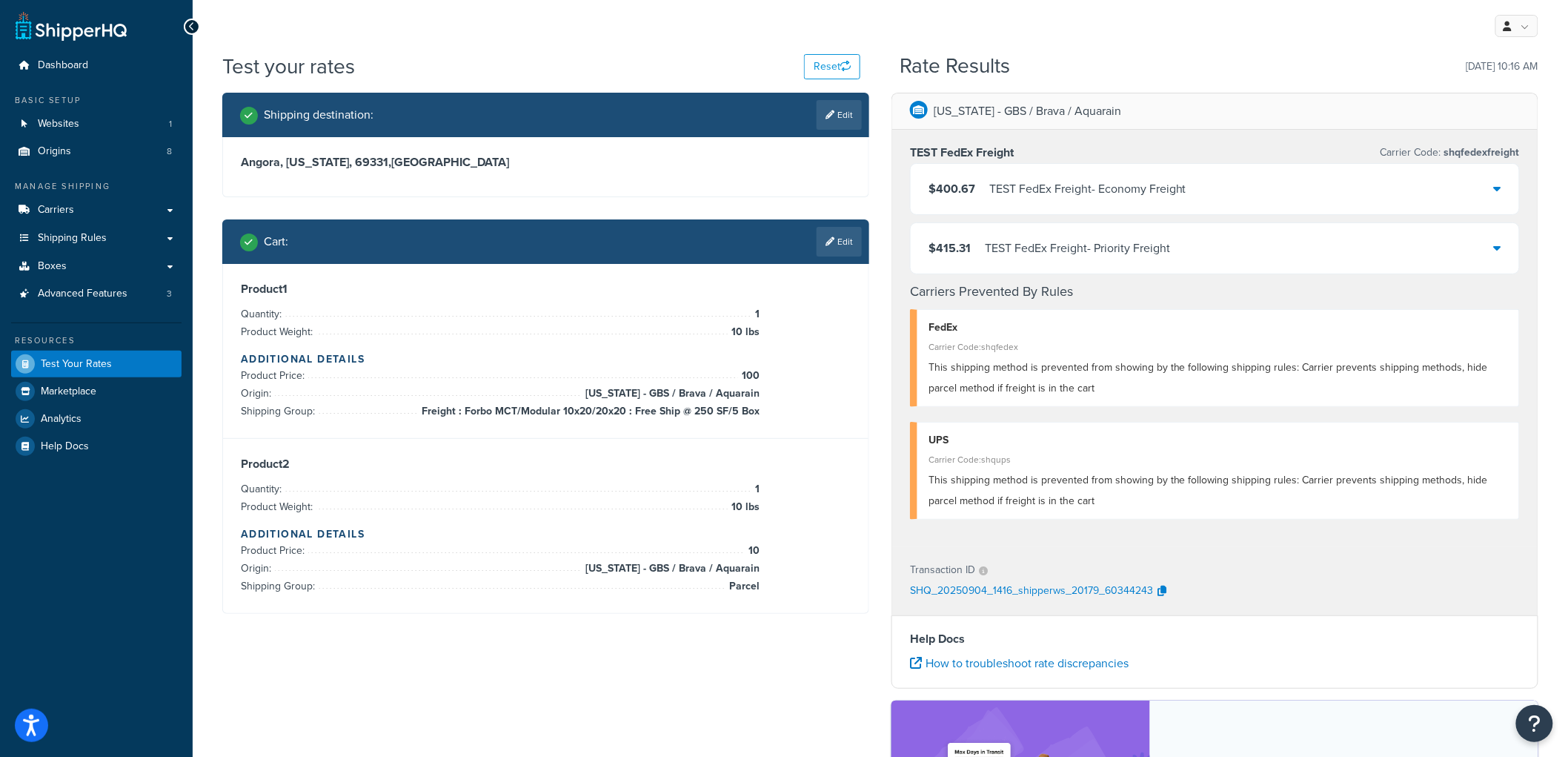
click at [1008, 195] on div "TEST FedEx Freight - Economy Freight" at bounding box center [1088, 188] width 197 height 20
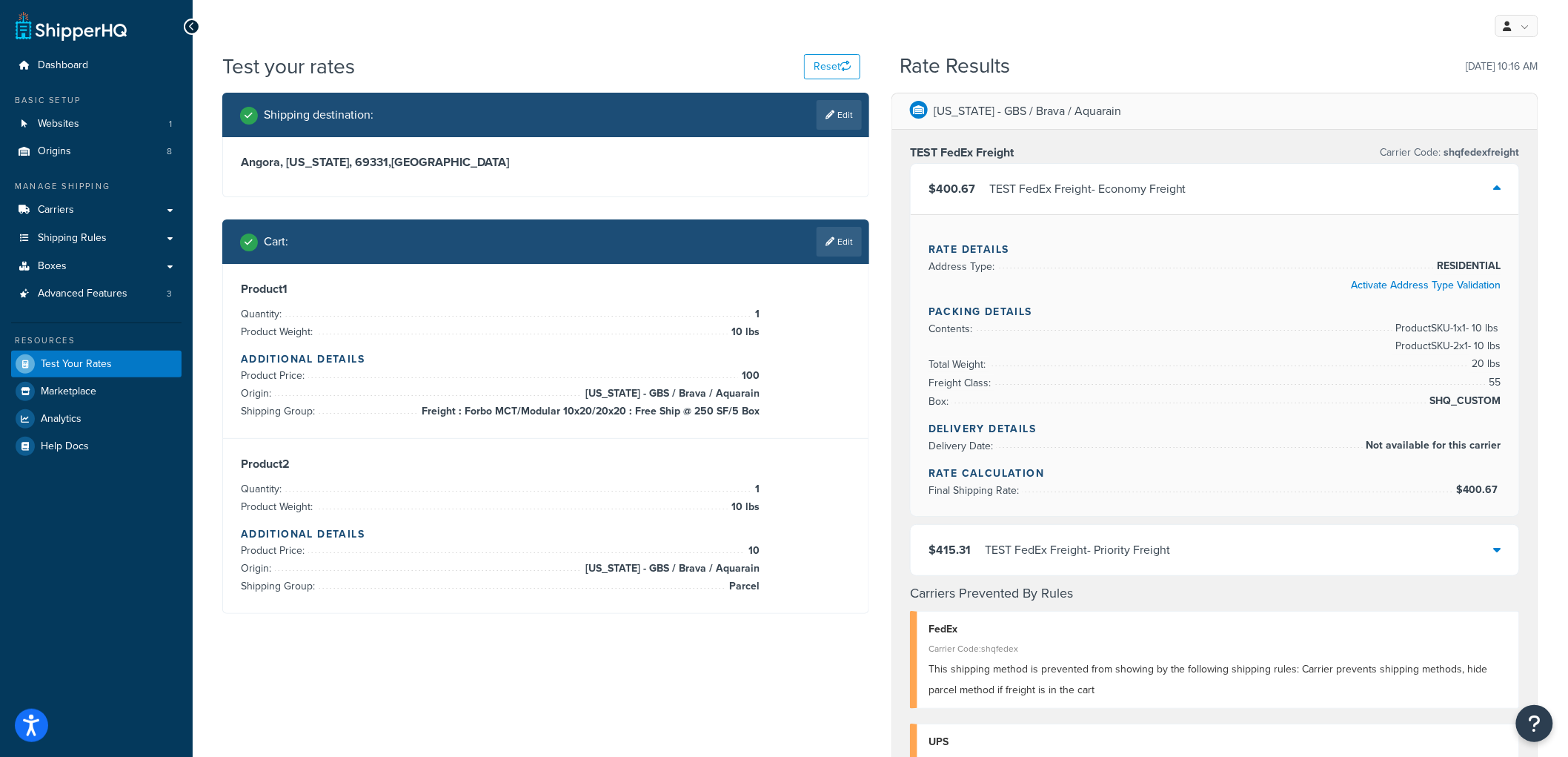
click at [1057, 549] on div "TEST FedEx Freight - Priority Freight" at bounding box center [1077, 549] width 185 height 20
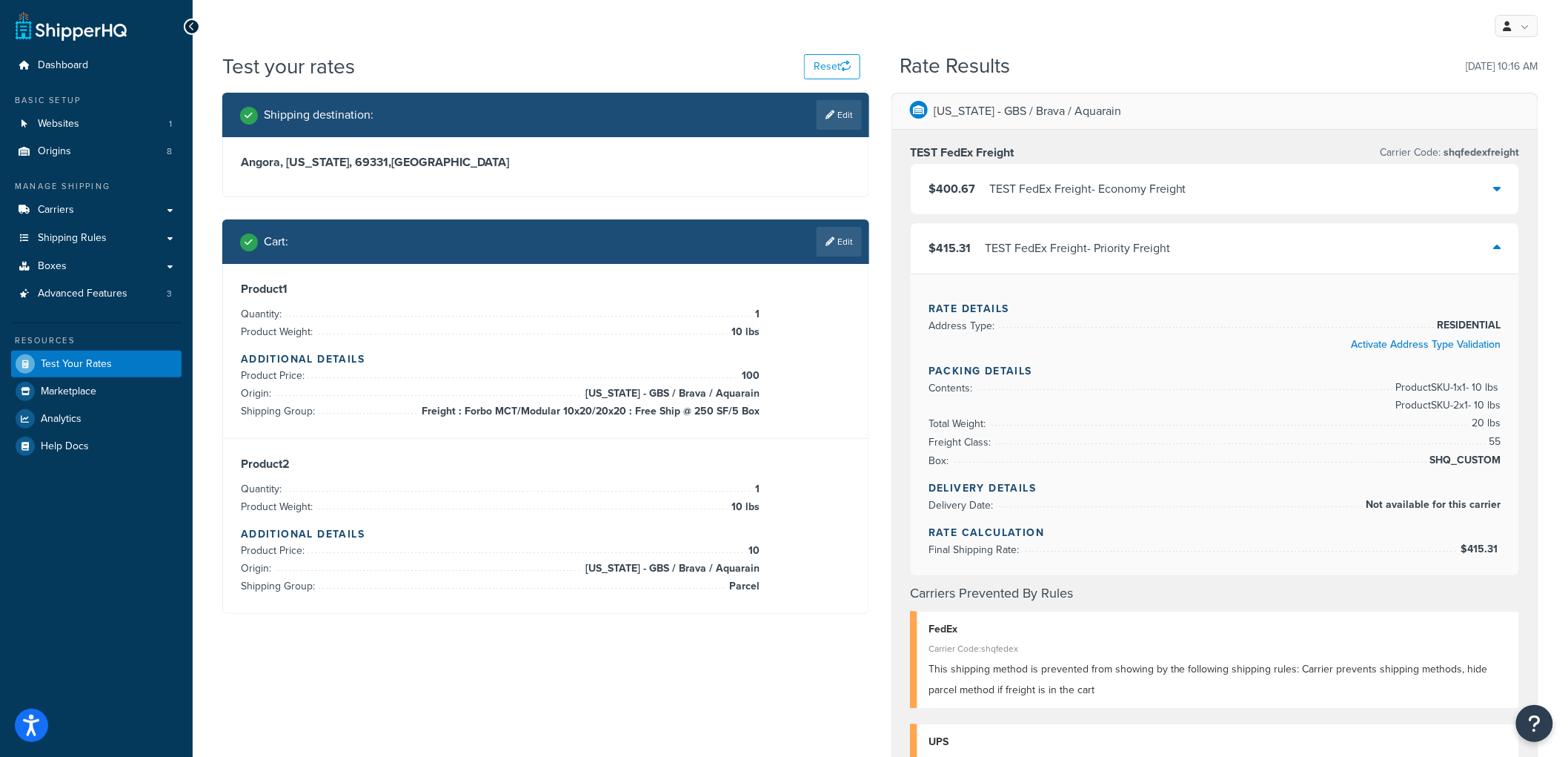
click at [1034, 233] on div "$415.31 TEST FedEx Freight - Priority Freight" at bounding box center [1215, 248] width 609 height 51
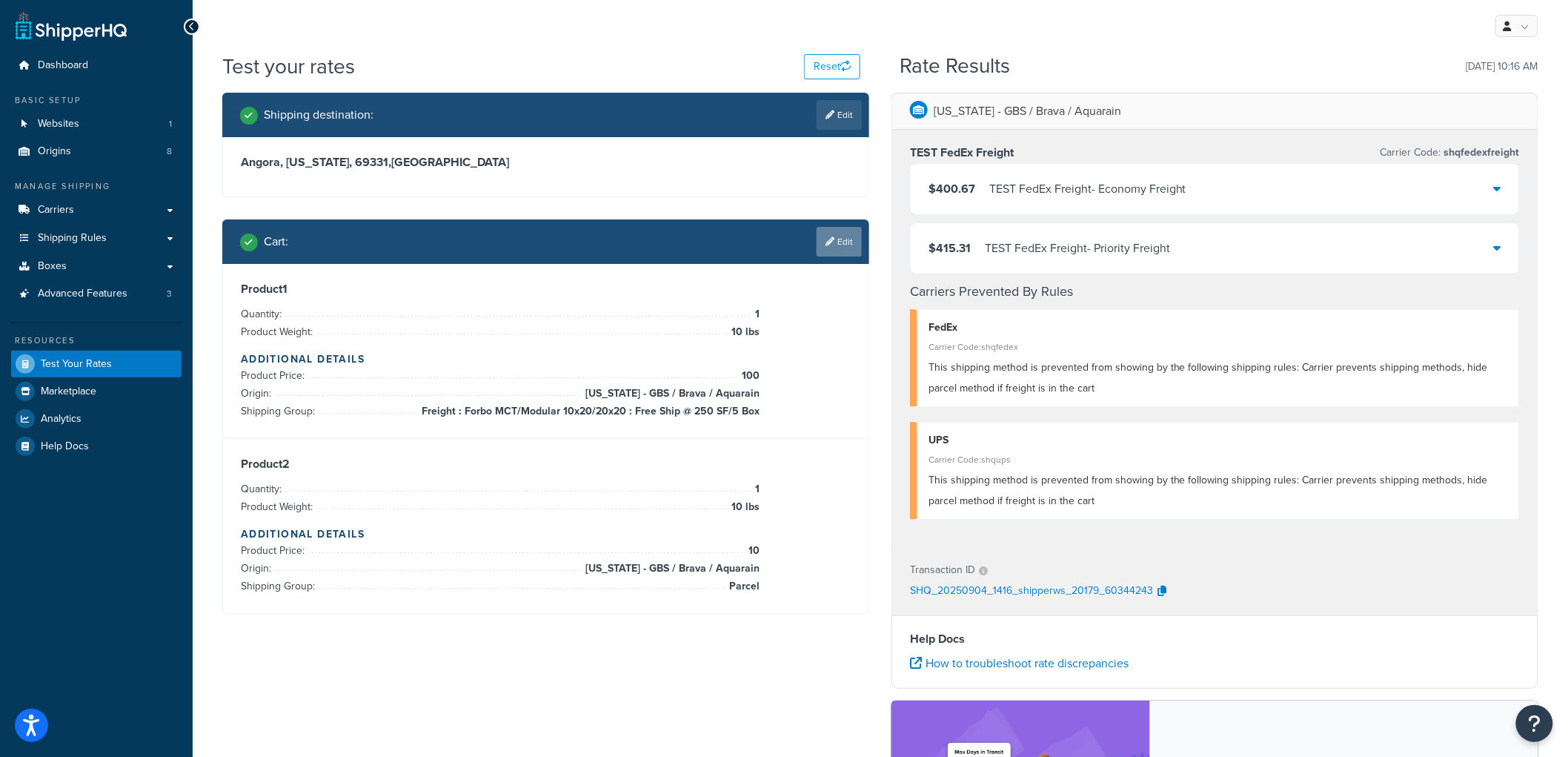
click at [827, 249] on link "Edit" at bounding box center [839, 241] width 45 height 29
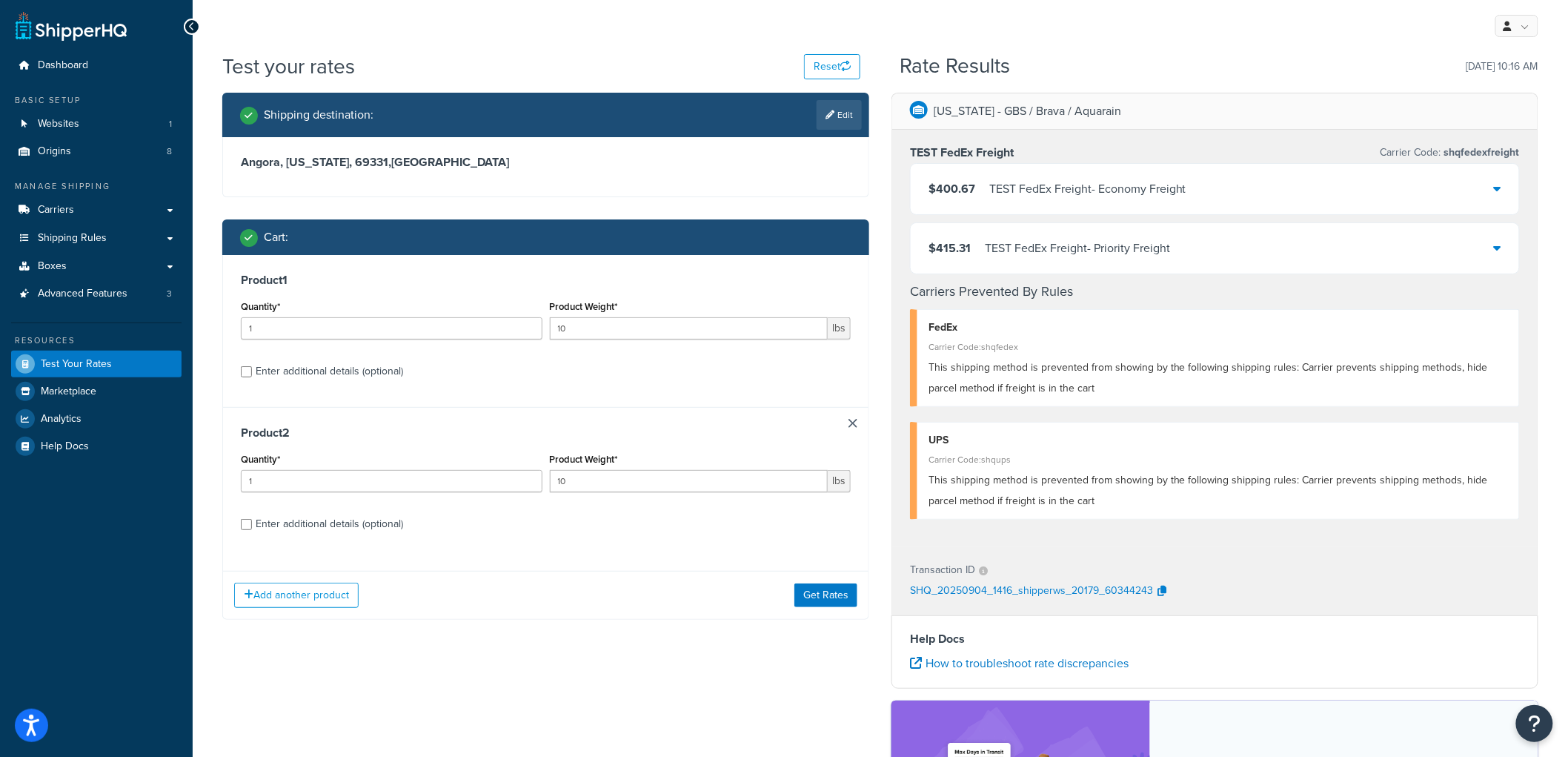
click at [320, 521] on div "Enter additional details (optional)" at bounding box center [329, 524] width 147 height 20
click at [252, 521] on input "Enter additional details (optional)" at bounding box center [246, 524] width 11 height 11
checkbox input "true"
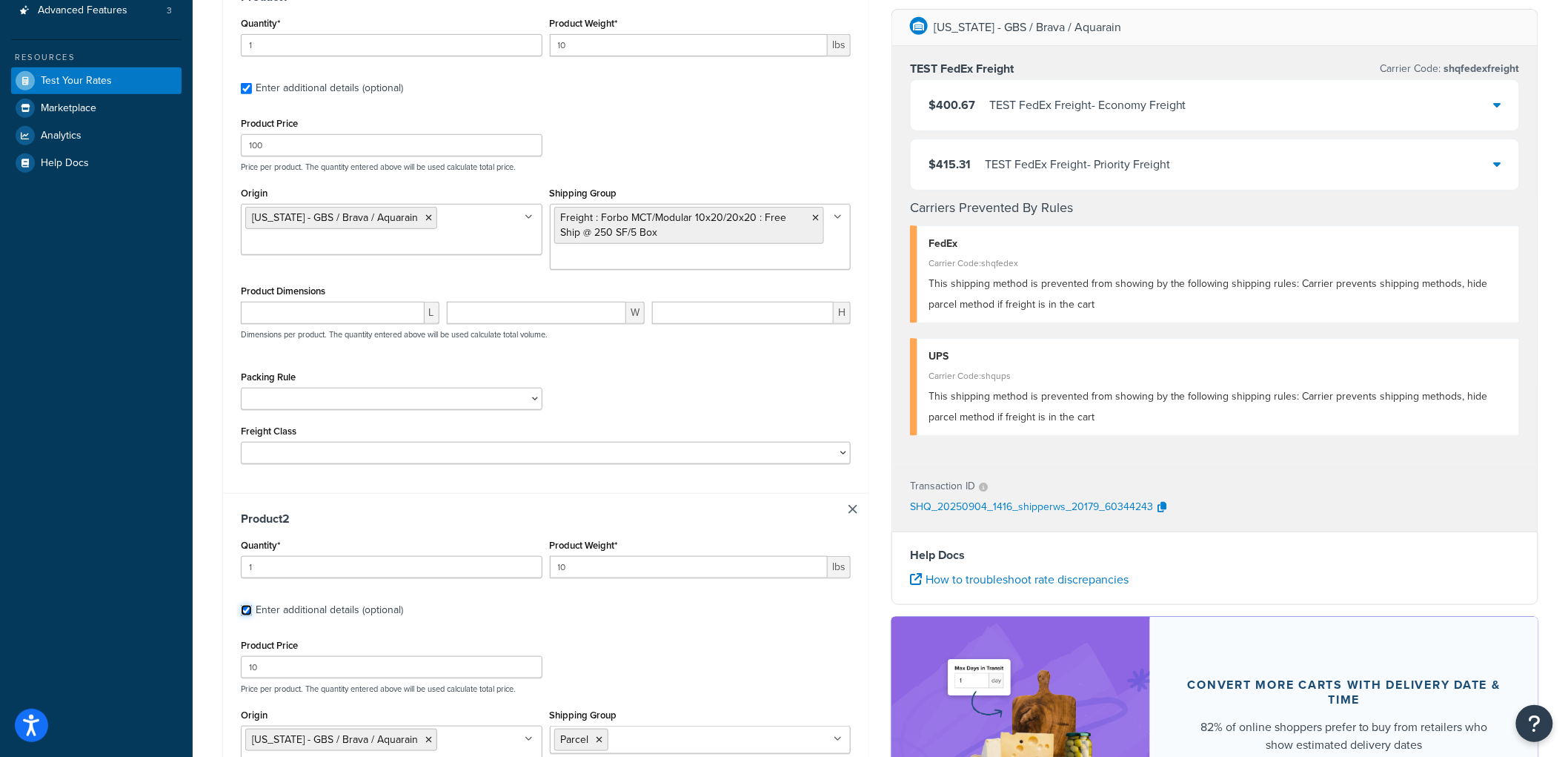
scroll to position [247, 0]
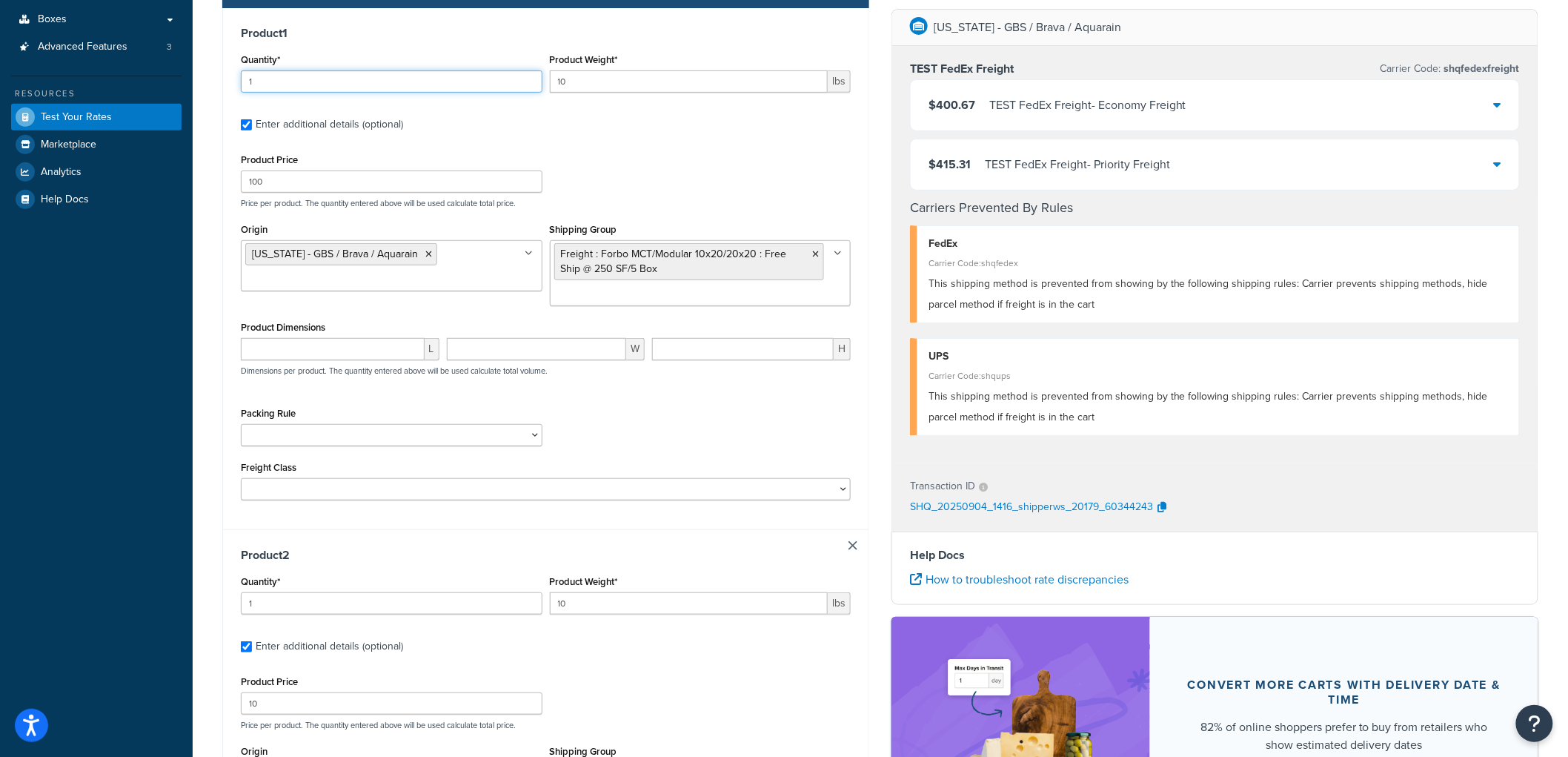
drag, startPoint x: 307, startPoint y: 85, endPoint x: 151, endPoint y: 85, distance: 156.0
click at [151, 85] on div "Dashboard Basic Setup Websites 1 Origins 8 Manage Shipping Carriers Carriers Al…" at bounding box center [784, 472] width 1568 height 1439
type input "6"
click at [296, 42] on div "Product 1 Quantity* 6 Product Weight* 10 lbs Enter additional details (optional…" at bounding box center [545, 269] width 646 height 521
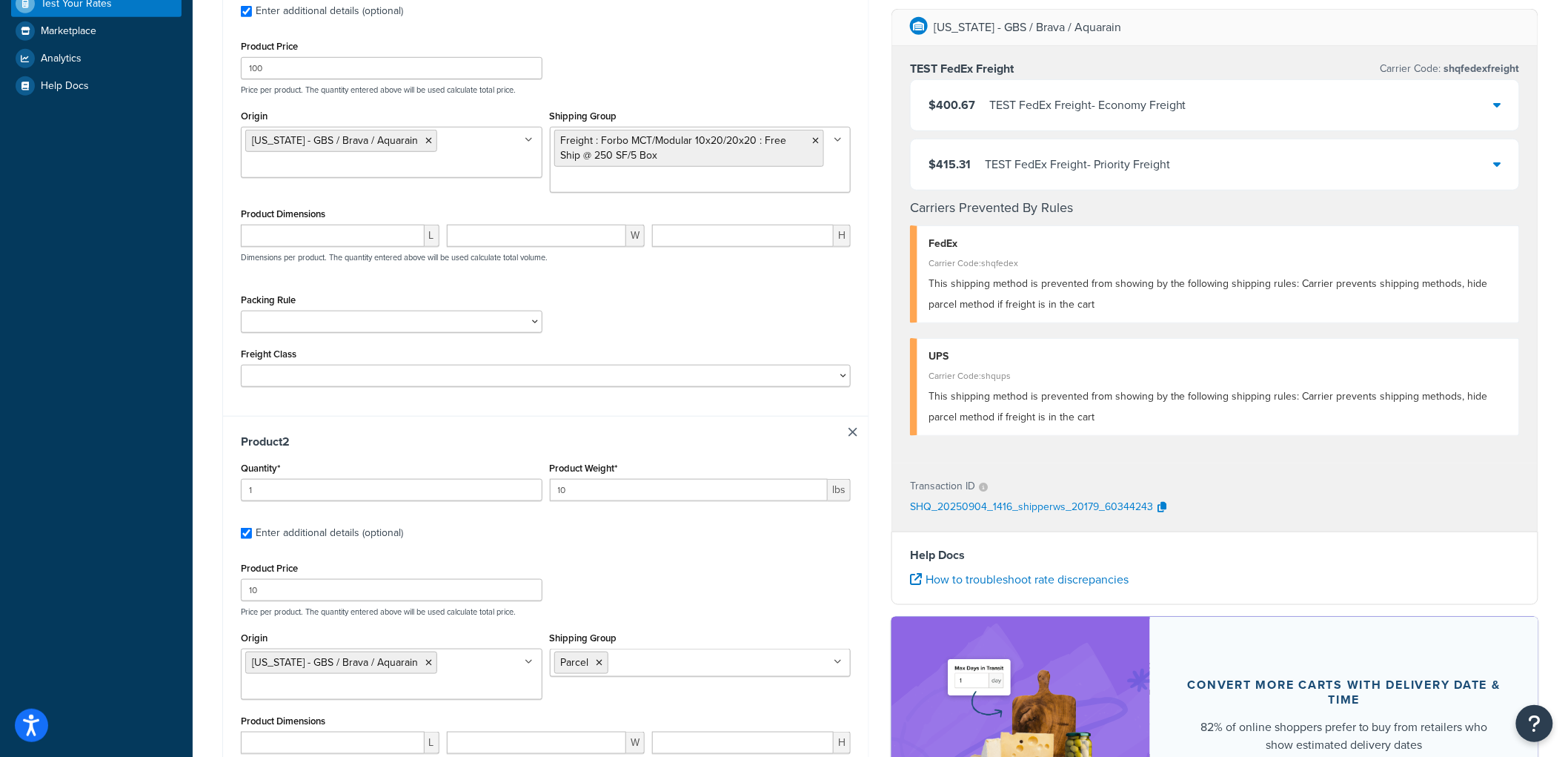
scroll to position [576, 0]
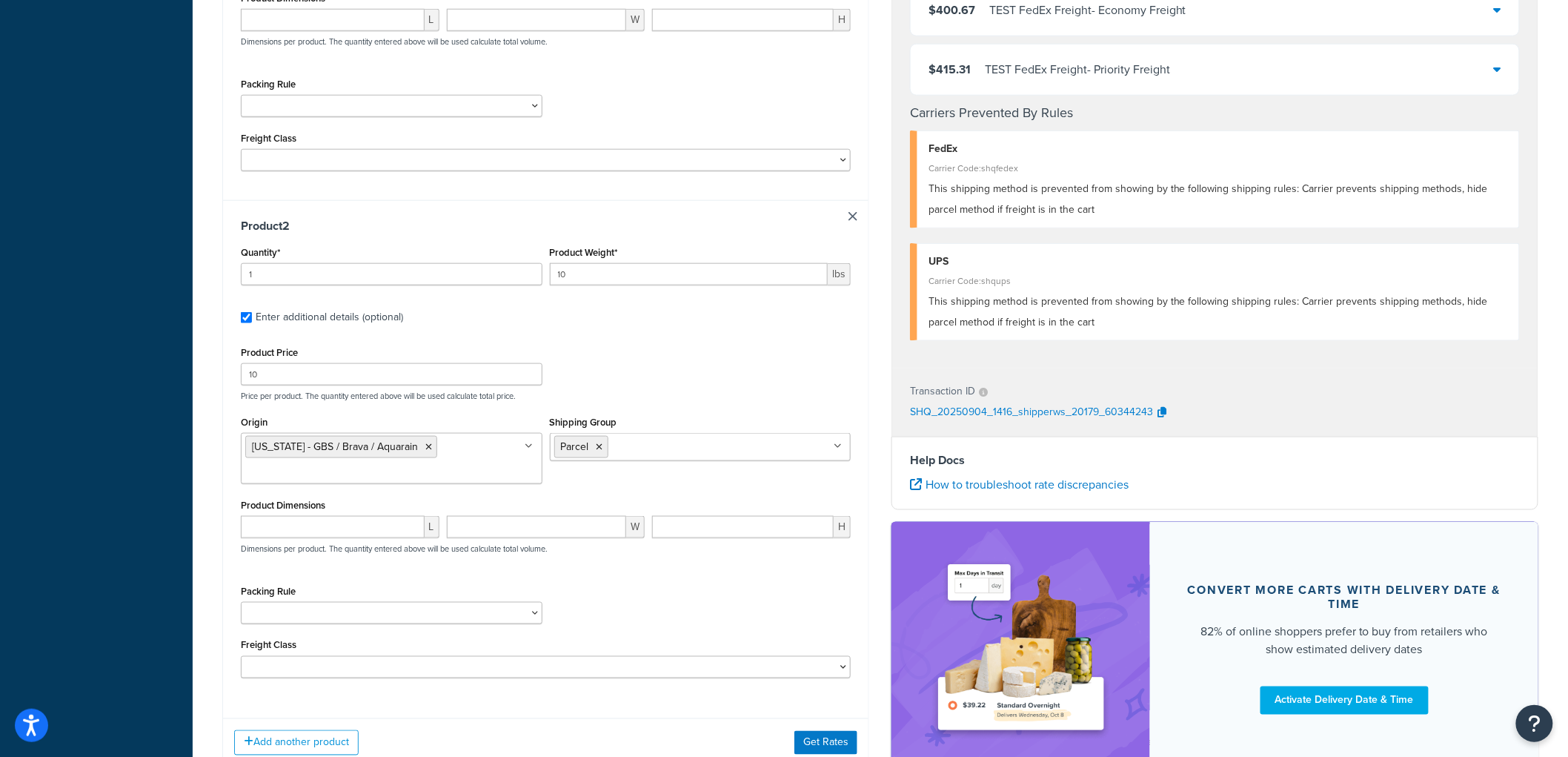
click at [816, 731] on div "Add another product Get Rates" at bounding box center [545, 743] width 646 height 48
click at [816, 734] on button "Get Rates" at bounding box center [826, 742] width 63 height 23
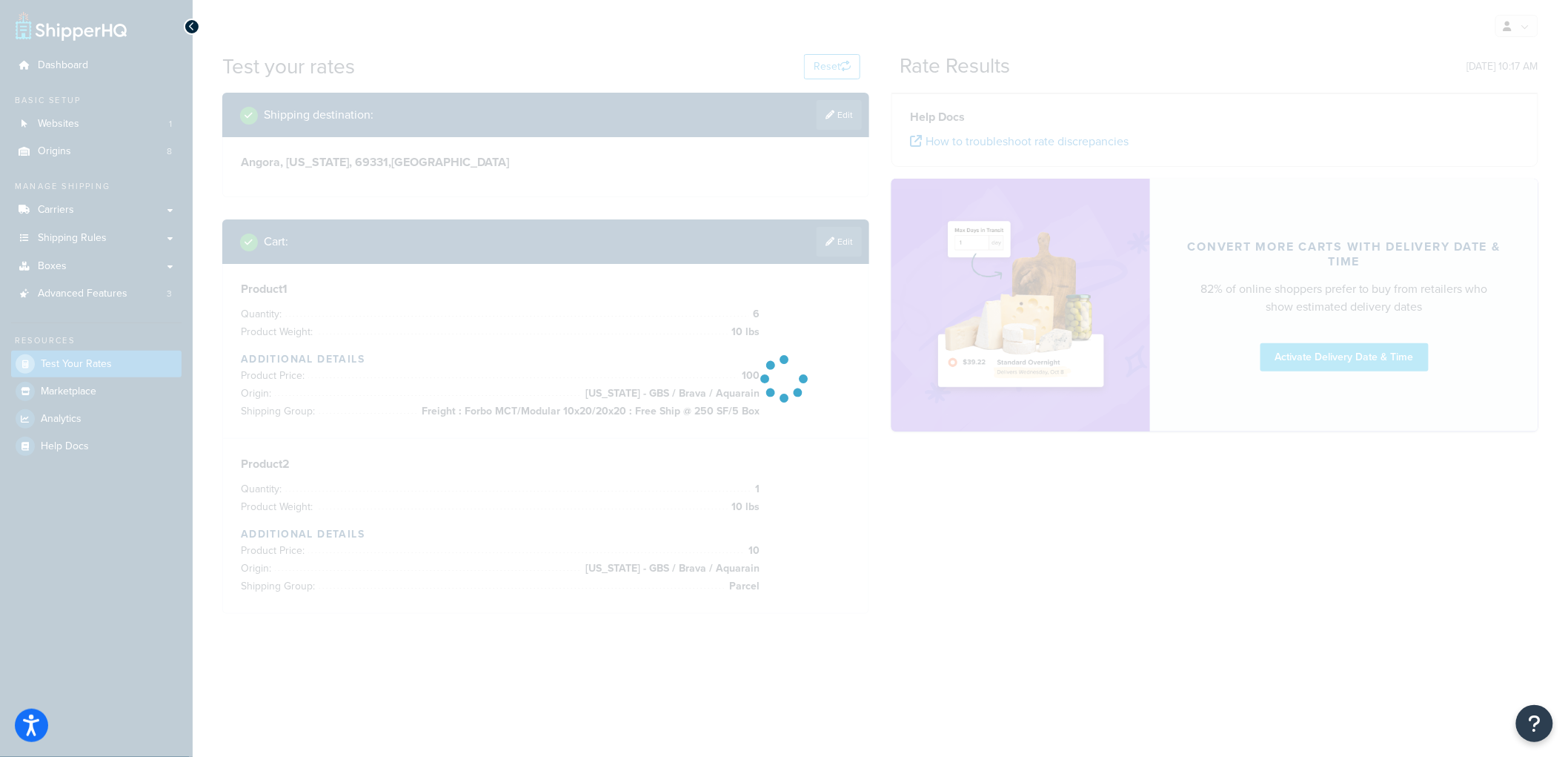
scroll to position [0, 0]
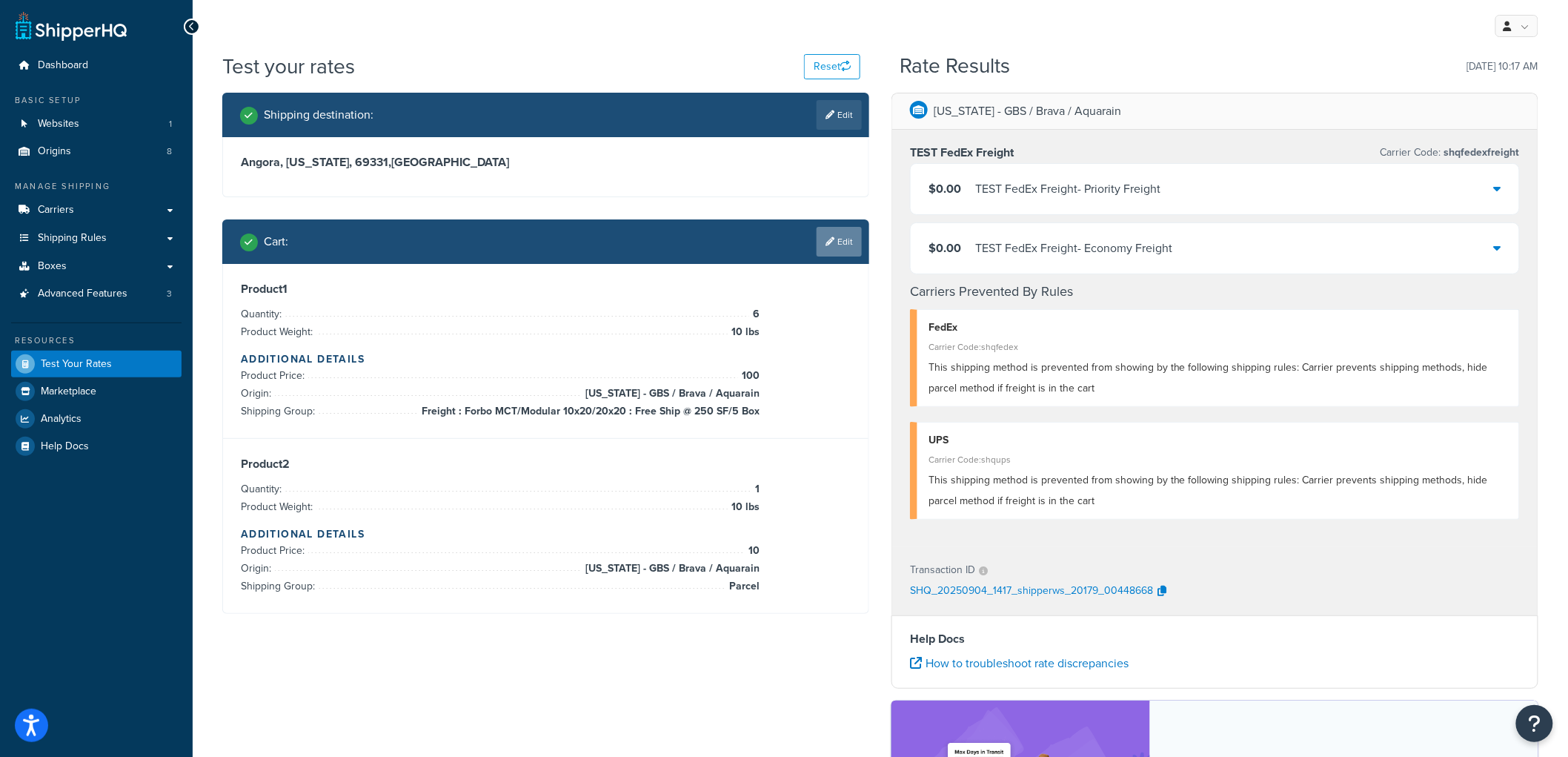
click at [839, 233] on link "Edit" at bounding box center [839, 241] width 45 height 29
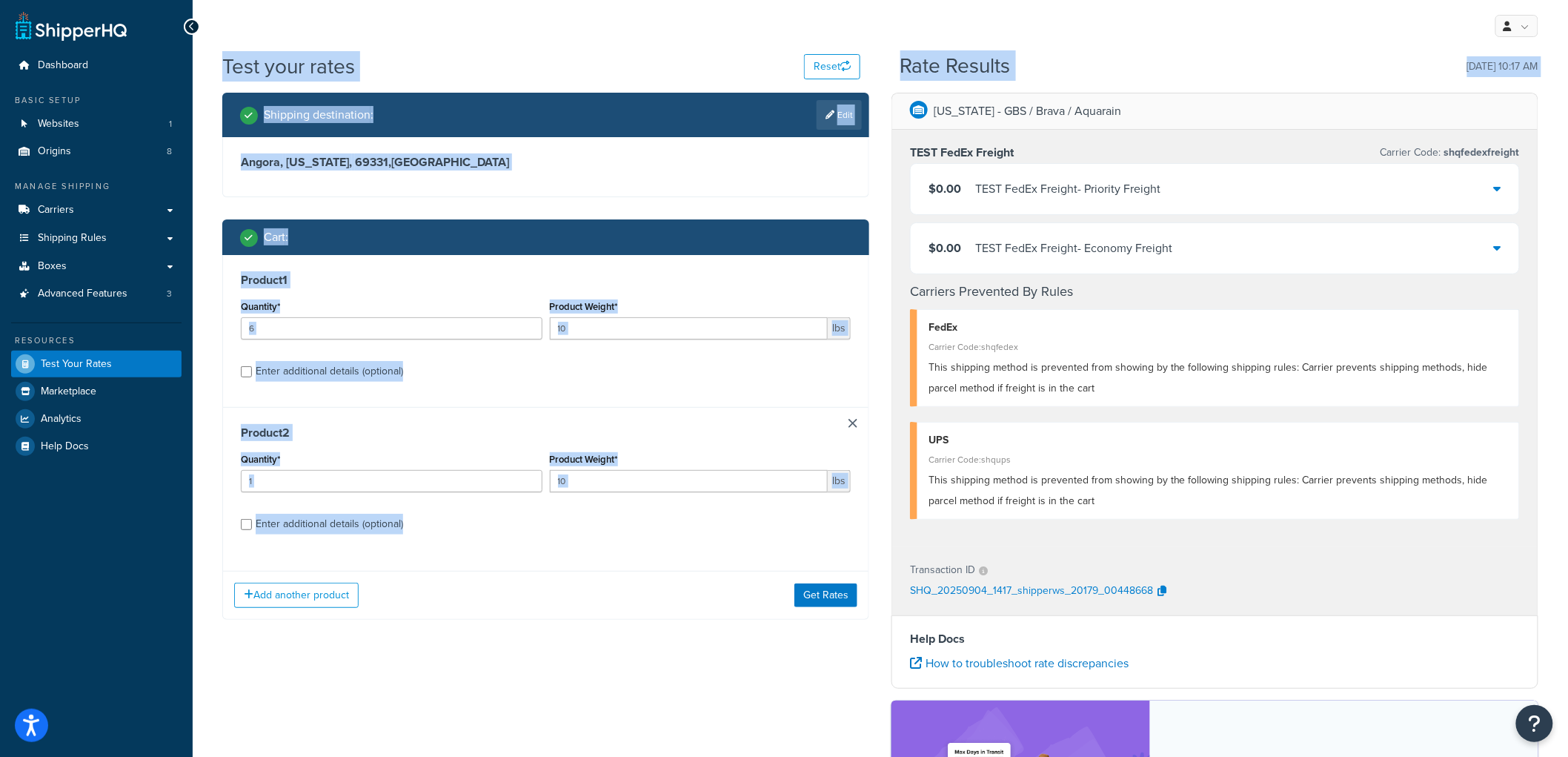
drag, startPoint x: 596, startPoint y: 654, endPoint x: 211, endPoint y: 73, distance: 697.0
click at [211, 73] on div "Test your rates Reset Rate Results 09/04/2025, 10:17 AM Shipping destination : …" at bounding box center [880, 529] width 1375 height 953
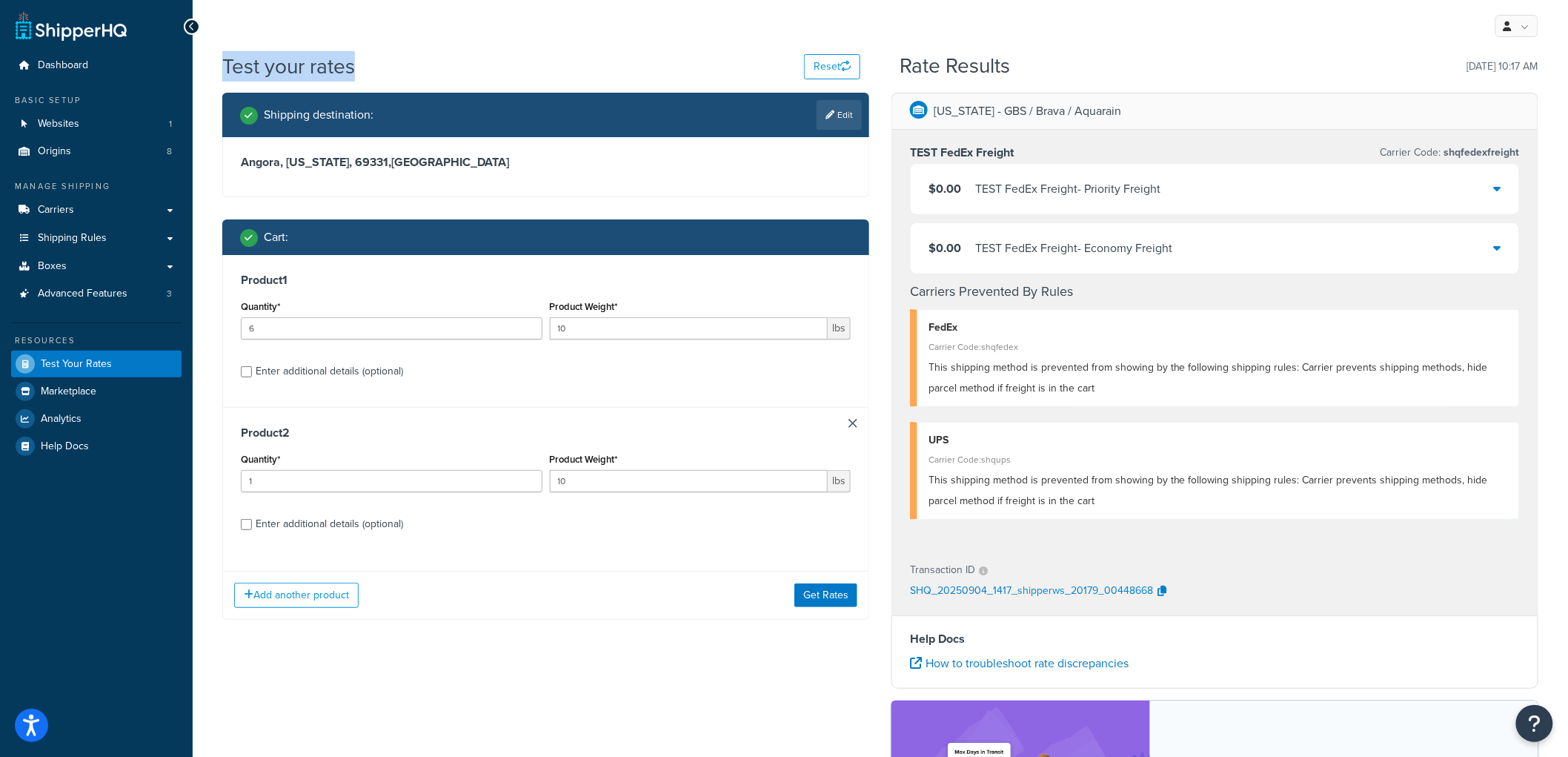
drag, startPoint x: 211, startPoint y: 67, endPoint x: 375, endPoint y: 70, distance: 164.0
click at [375, 70] on div "Test your rates Reset Rate Results 09/04/2025, 10:17 AM Shipping destination : …" at bounding box center [880, 529] width 1375 height 953
click at [375, 70] on div "Test your rates Reset" at bounding box center [541, 66] width 638 height 29
